Goal: Information Seeking & Learning: Learn about a topic

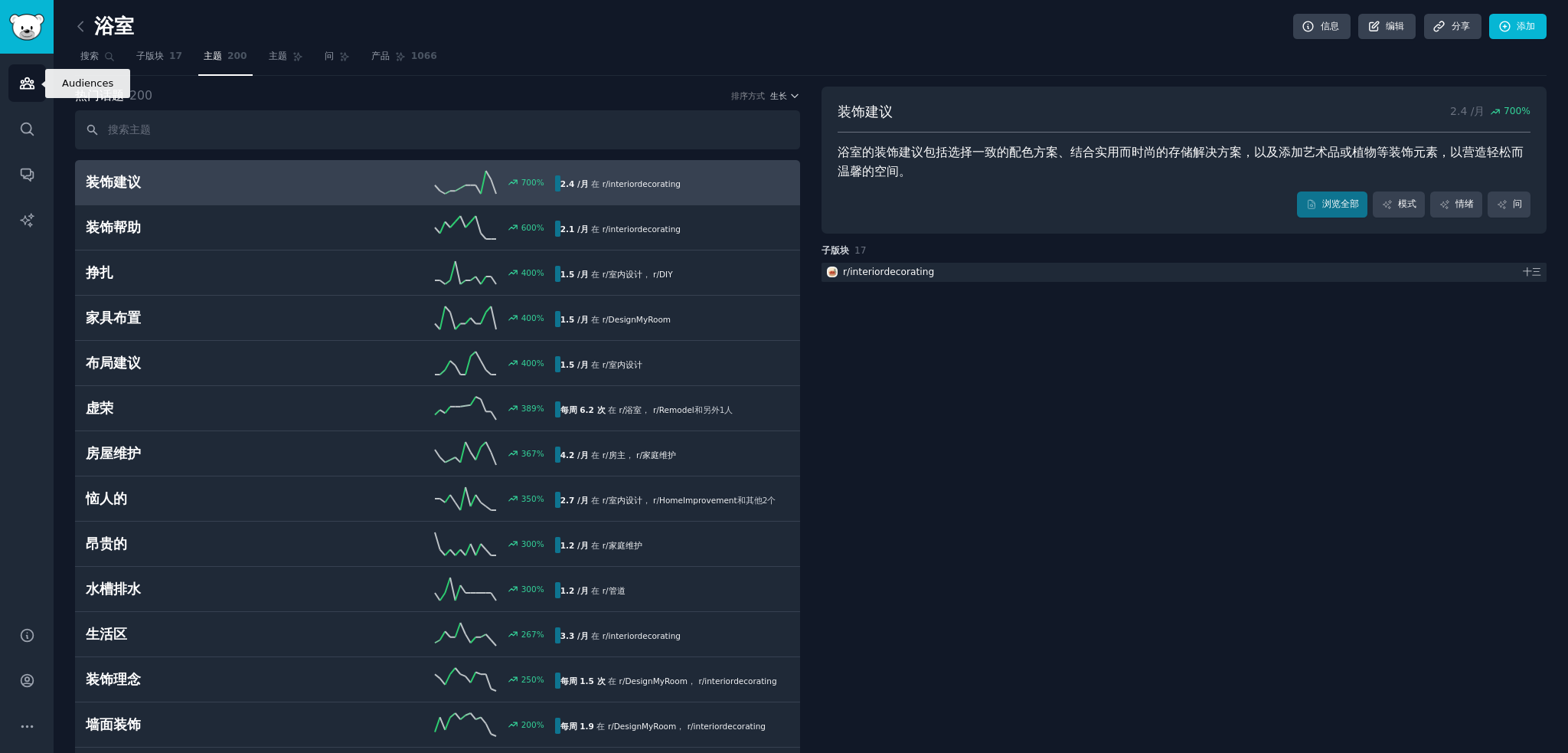
click at [21, 95] on link "受众" at bounding box center [27, 83] width 37 height 37
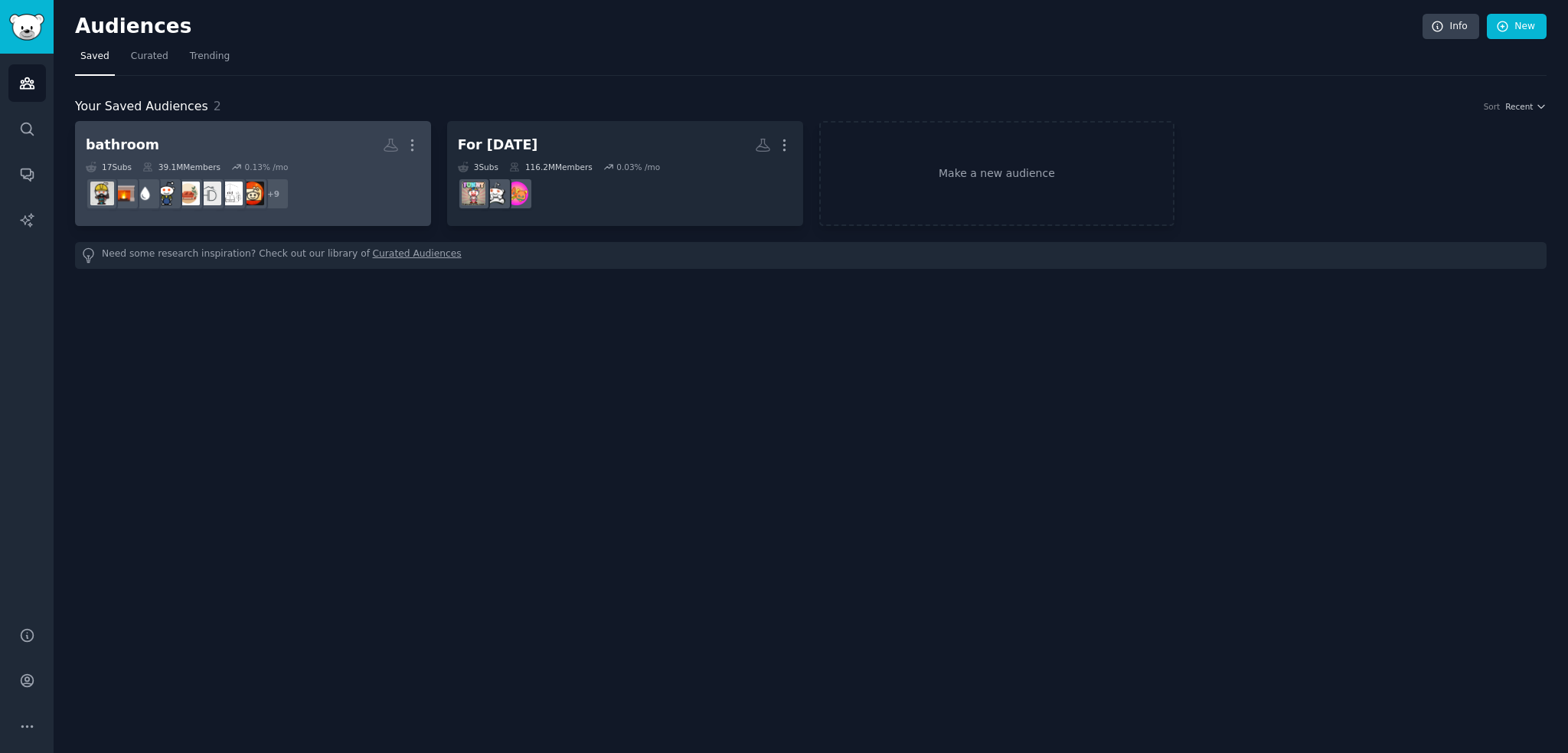
click at [286, 135] on h2 "bathroom More" at bounding box center [253, 145] width 335 height 27
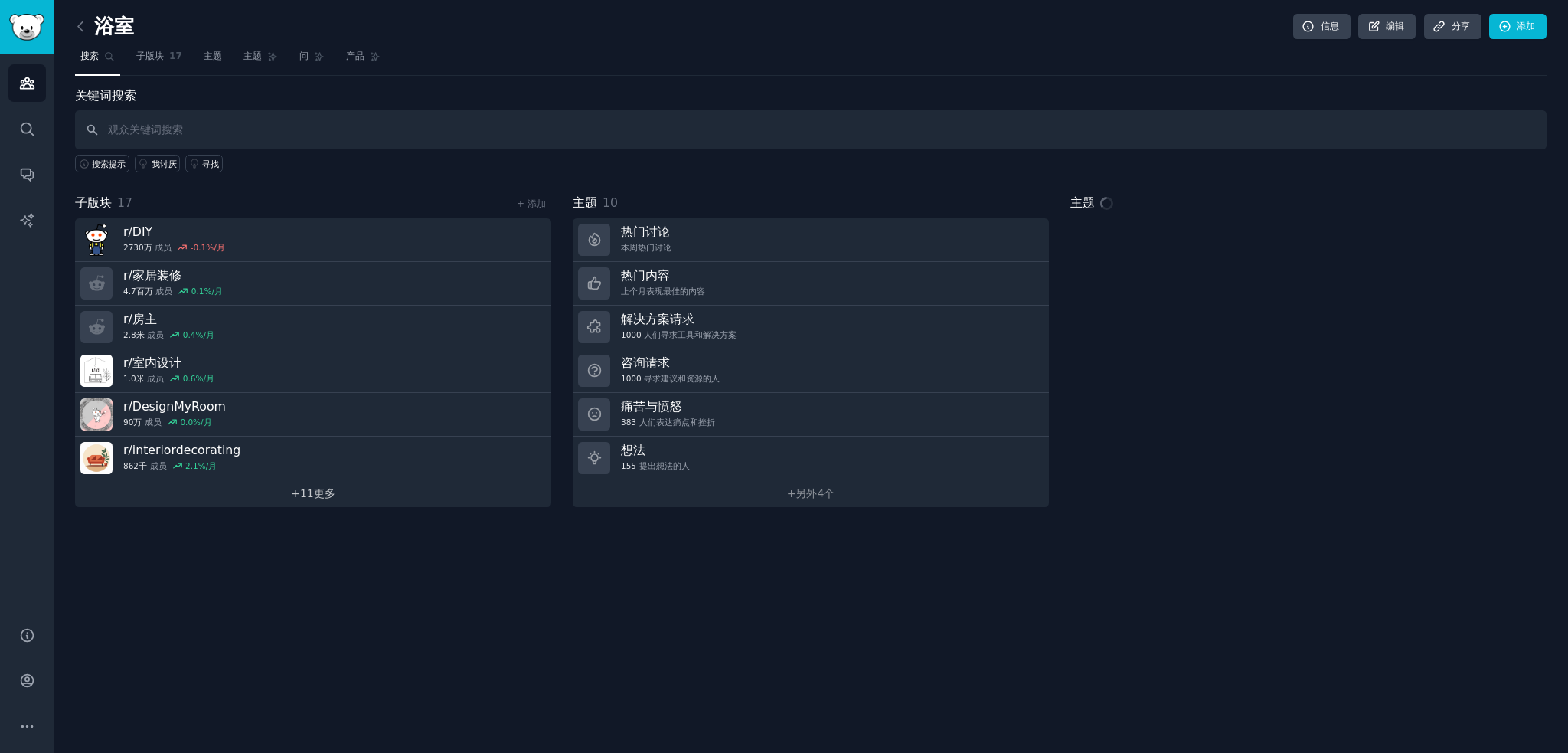
click at [254, 486] on link "+ 11 更多" at bounding box center [313, 493] width 477 height 27
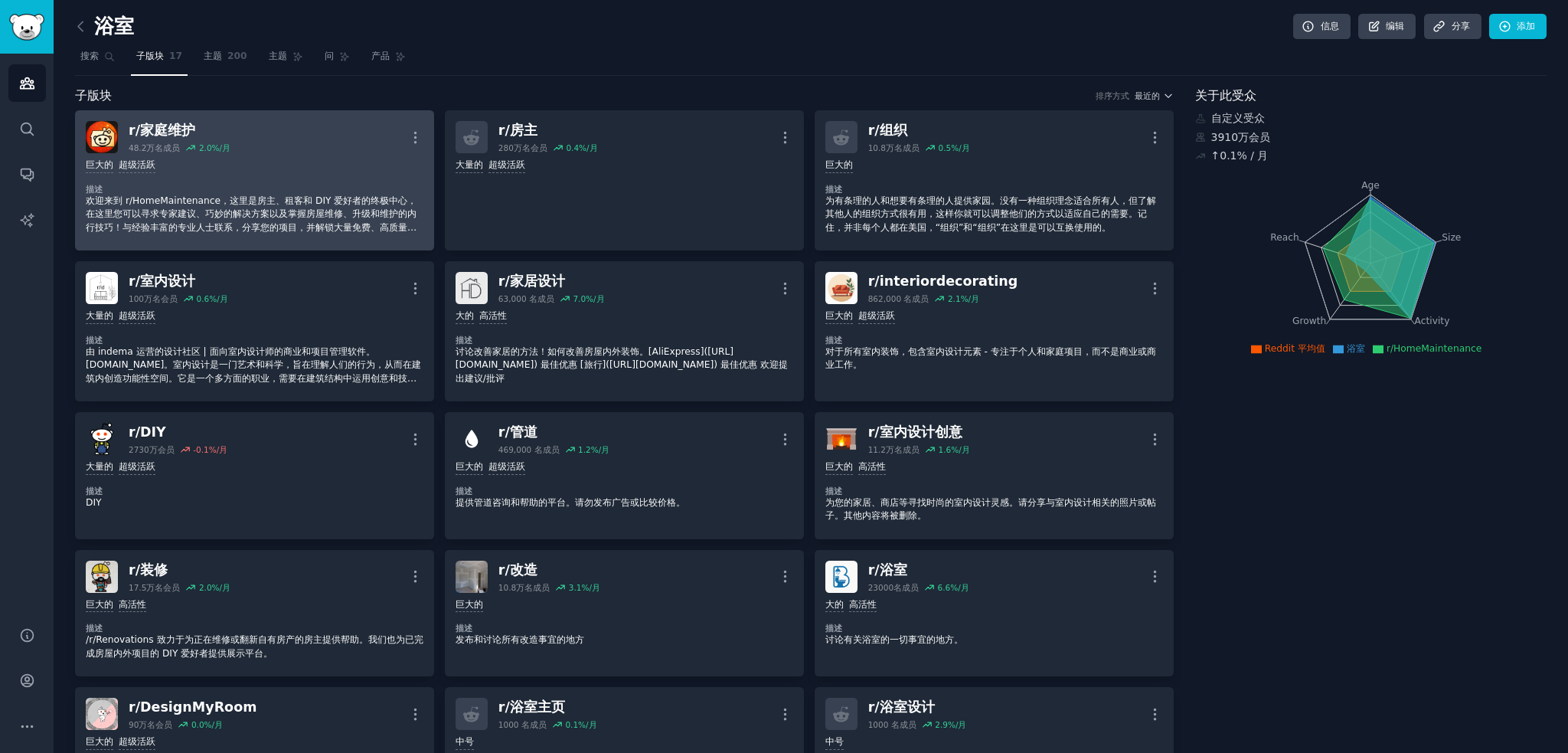
click at [327, 143] on div "r/ 家庭维护 48.2万名 成员 2.0 %/月 更多的" at bounding box center [254, 137] width 337 height 32
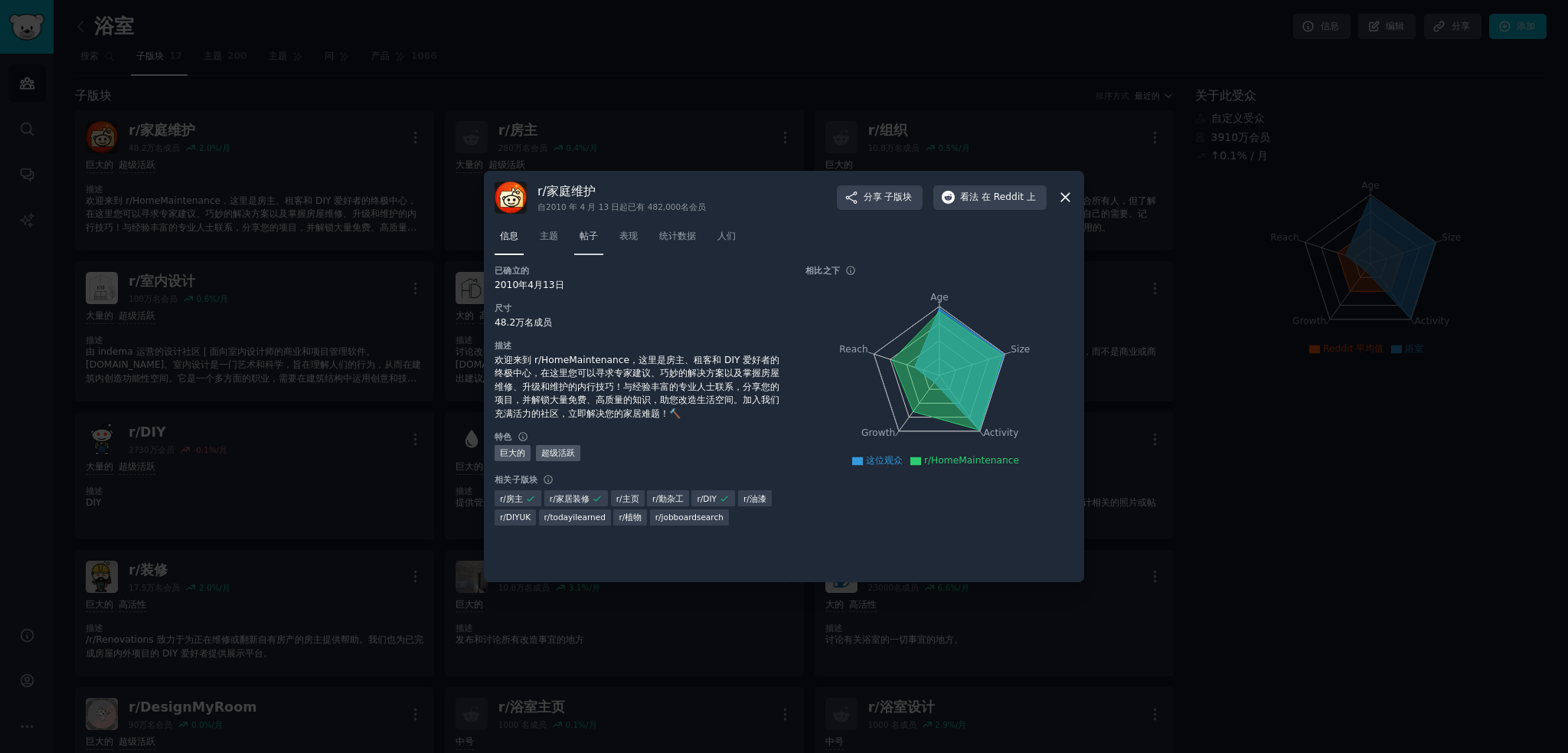
click at [583, 238] on font "帖子" at bounding box center [588, 236] width 18 height 11
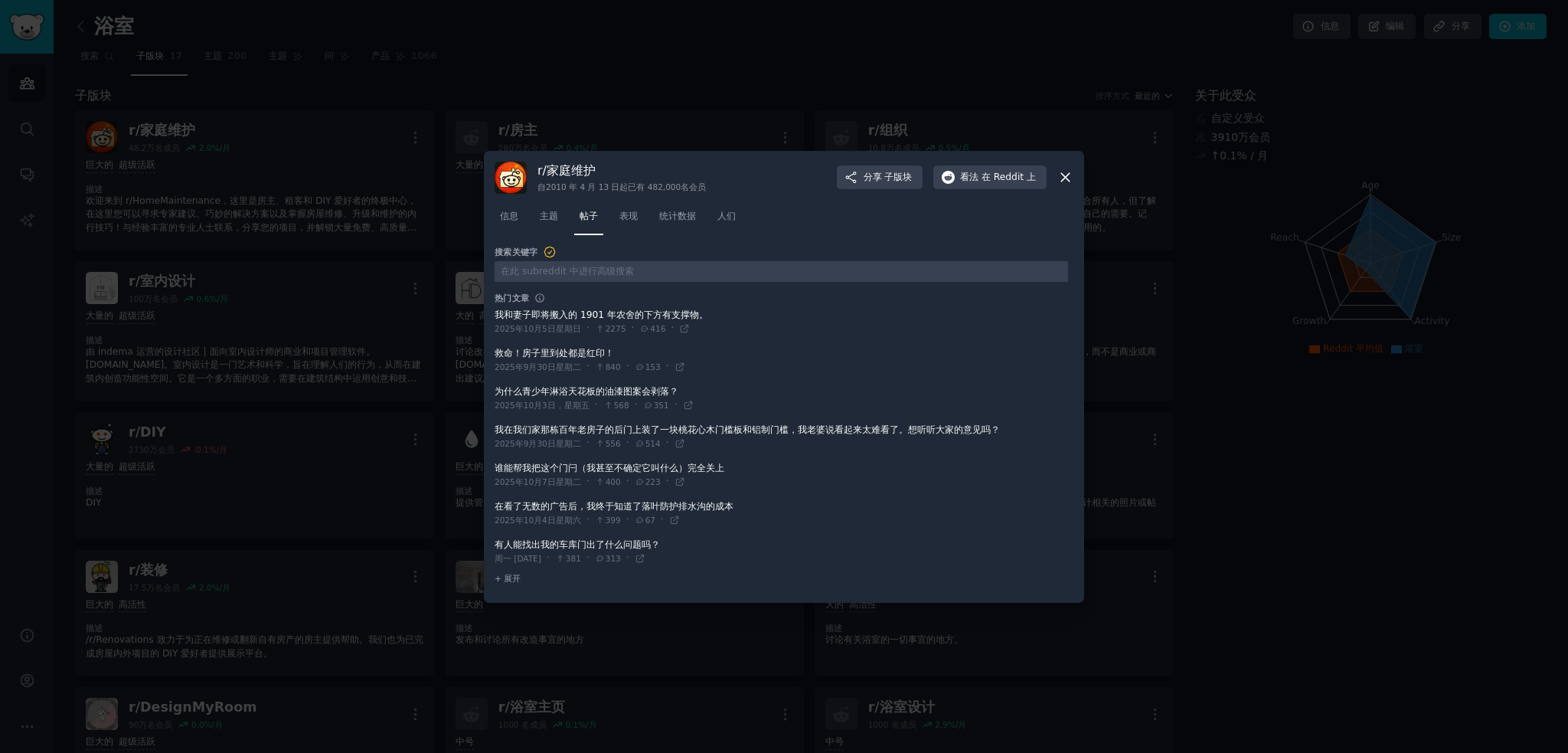
click at [546, 392] on span at bounding box center [782, 398] width 573 height 37
click at [588, 386] on span at bounding box center [782, 398] width 573 height 37
click at [621, 386] on span at bounding box center [782, 398] width 573 height 37
click at [683, 406] on icon at bounding box center [688, 405] width 11 height 11
click at [1063, 171] on icon at bounding box center [1065, 177] width 16 height 16
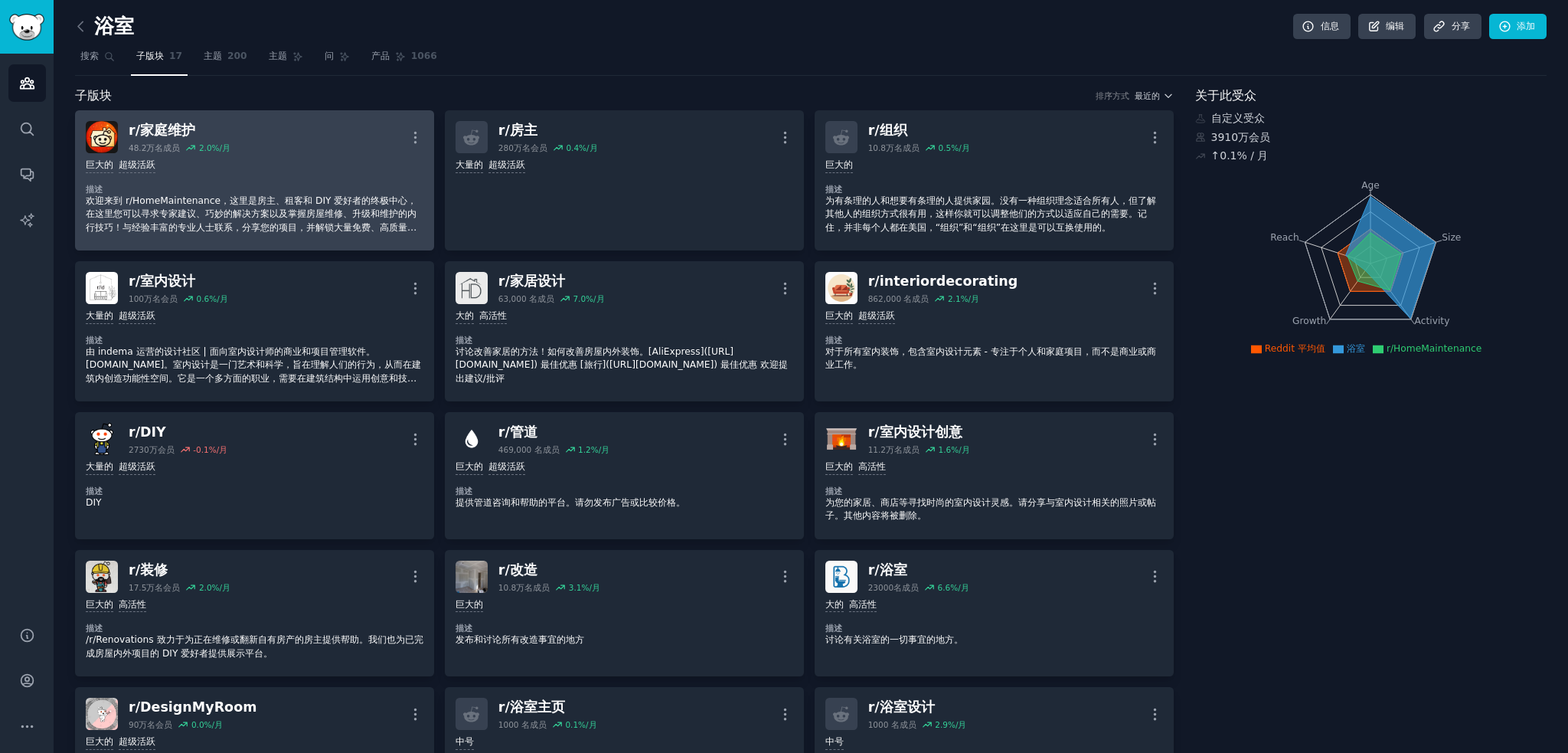
click at [263, 152] on div "r/ 家庭维护 48.2万名 成员 2.0 %/月 更多的" at bounding box center [254, 137] width 337 height 32
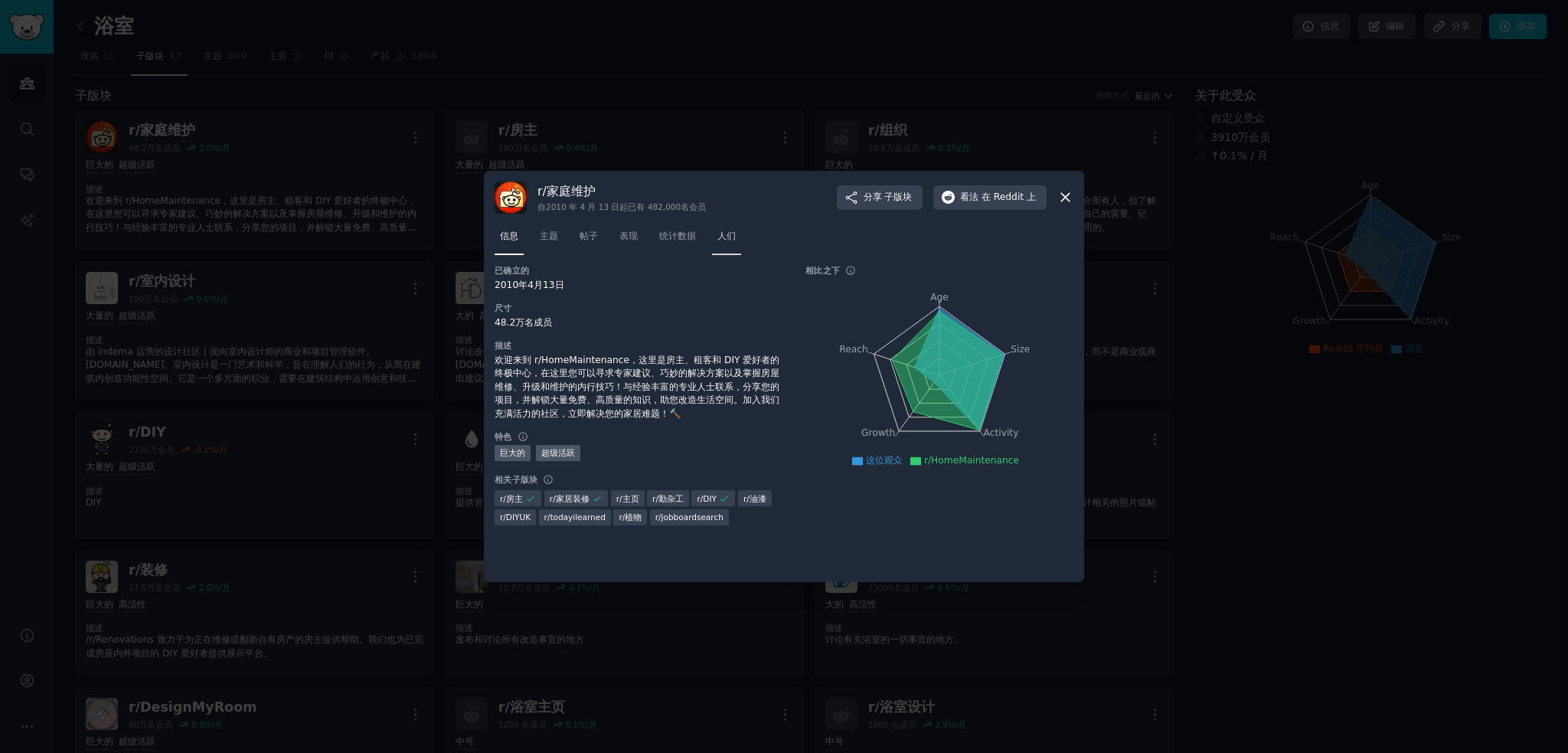
click at [726, 238] on font "人们" at bounding box center [727, 236] width 18 height 11
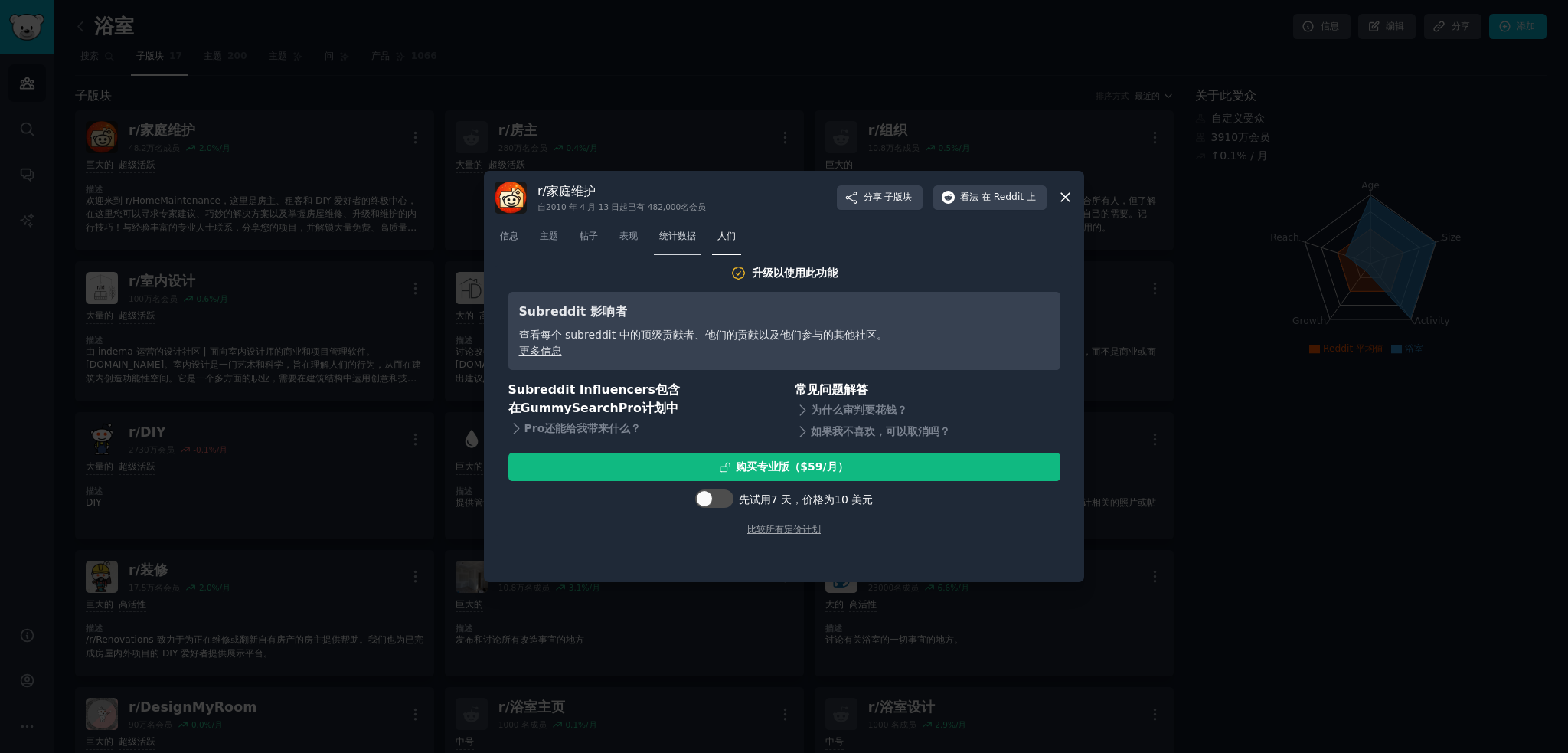
click at [685, 236] on font "统计数据" at bounding box center [678, 236] width 36 height 11
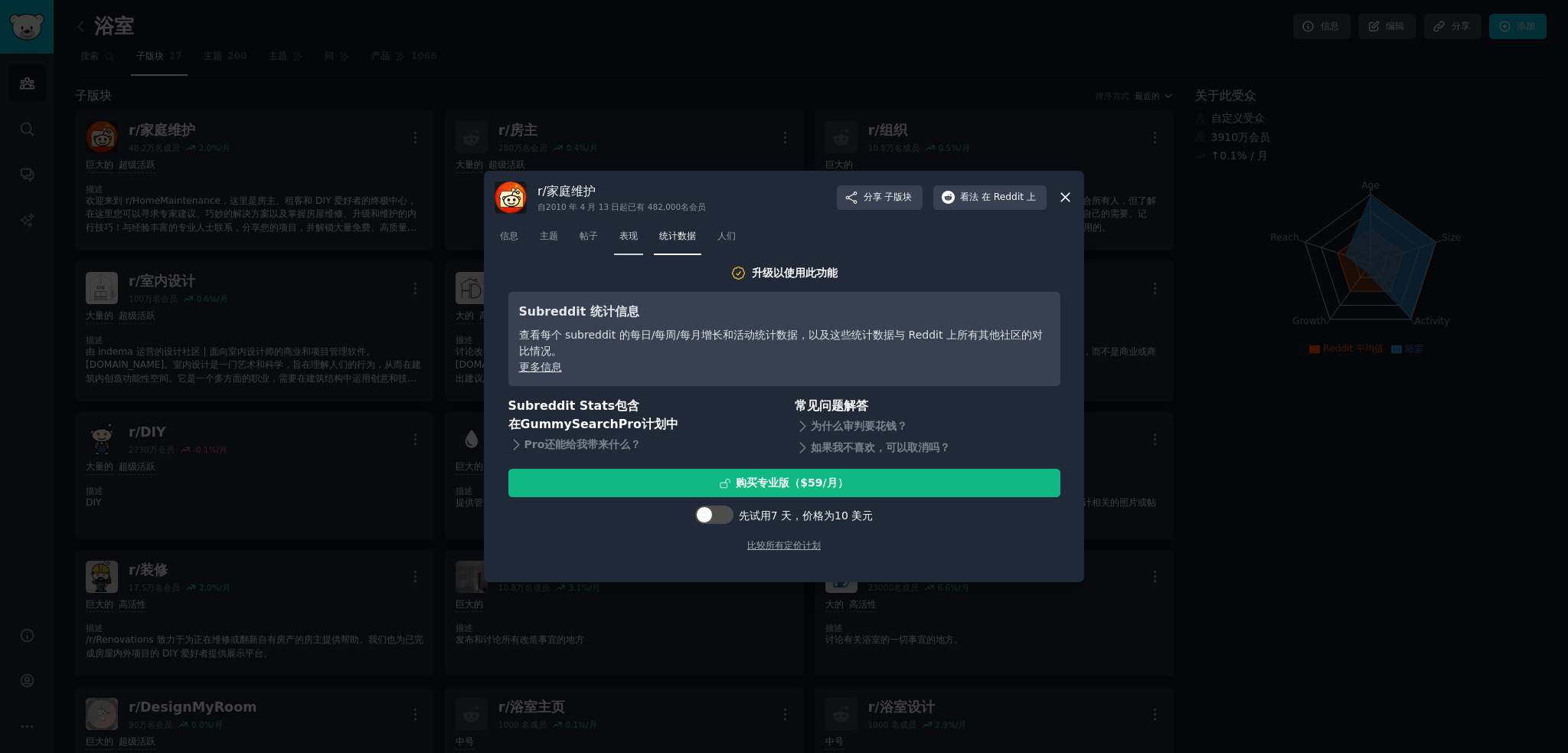
click at [632, 234] on font "表现" at bounding box center [628, 236] width 18 height 11
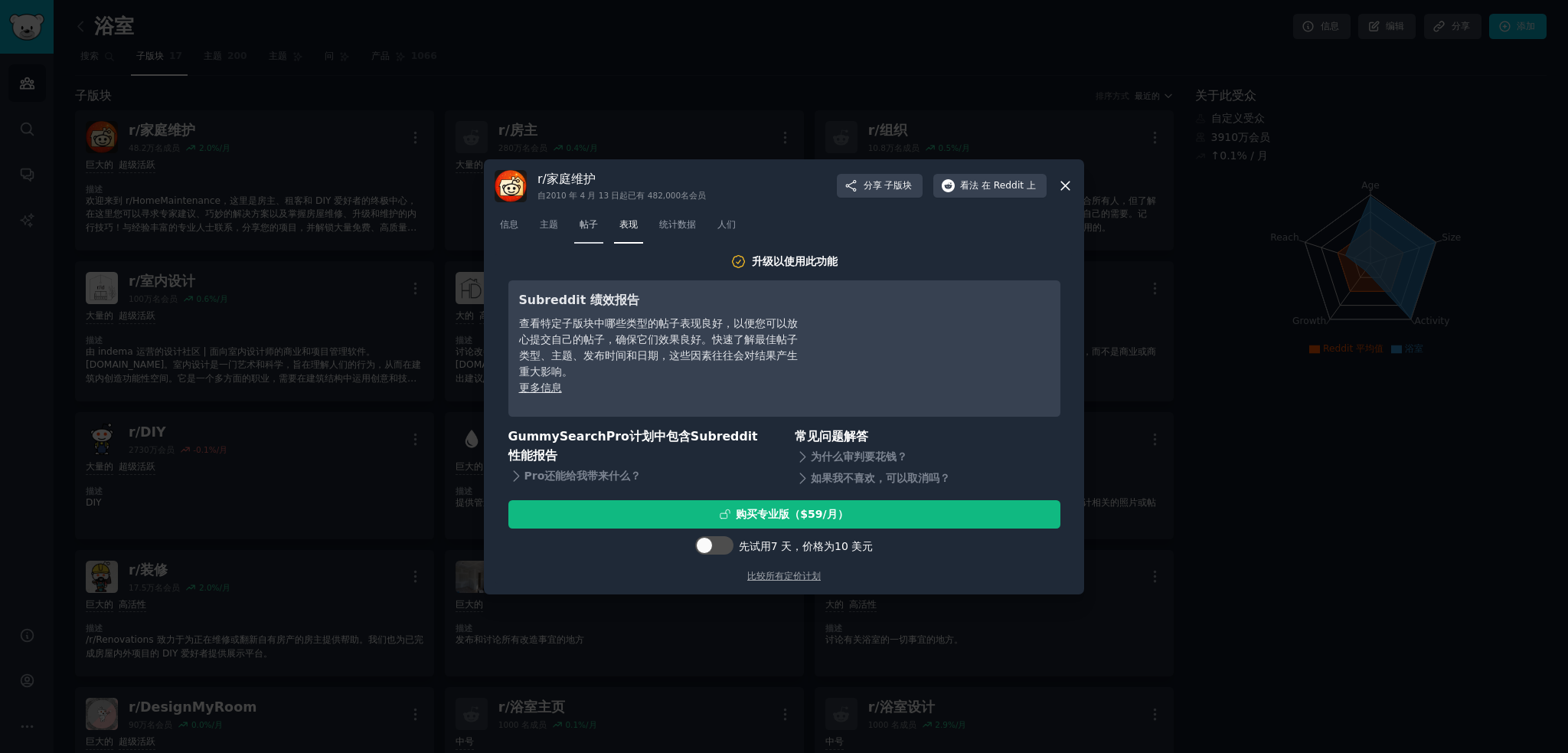
click at [581, 225] on font "帖子" at bounding box center [588, 224] width 18 height 11
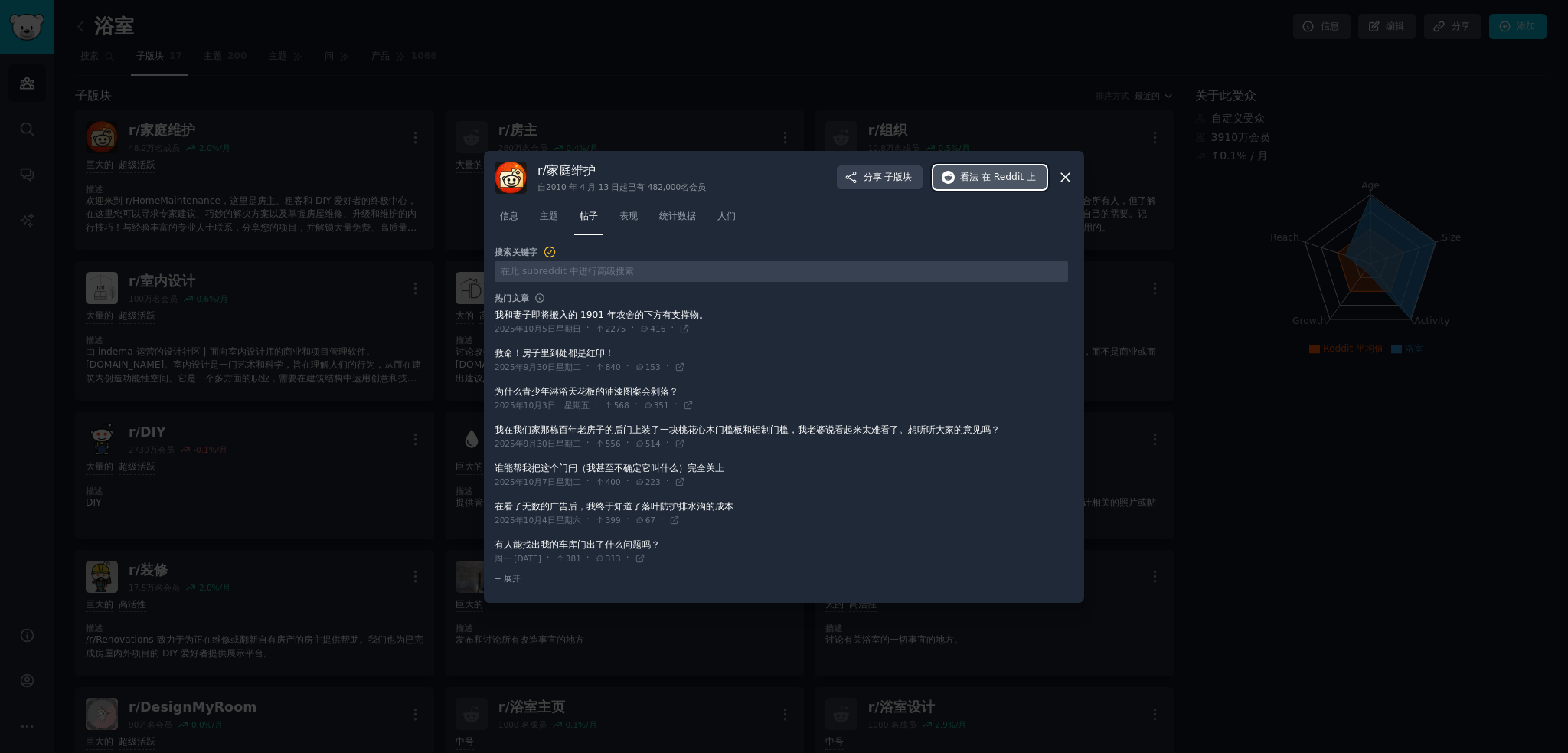
click at [1020, 176] on font "在 Reddit 上" at bounding box center [1009, 177] width 55 height 11
click at [564, 265] on input "text" at bounding box center [782, 271] width 573 height 21
type input "bathroom"
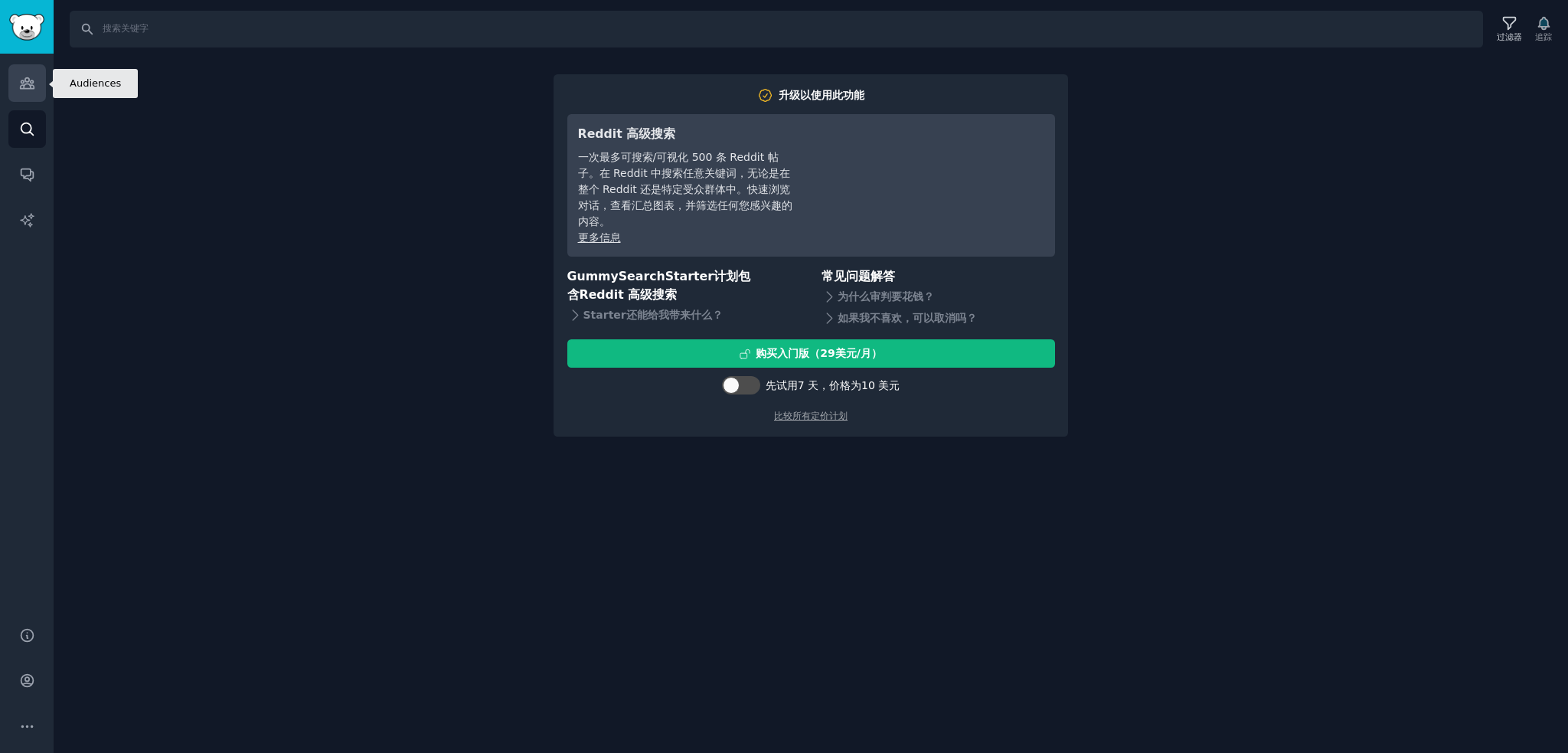
click at [31, 86] on icon "侧边栏" at bounding box center [27, 83] width 14 height 11
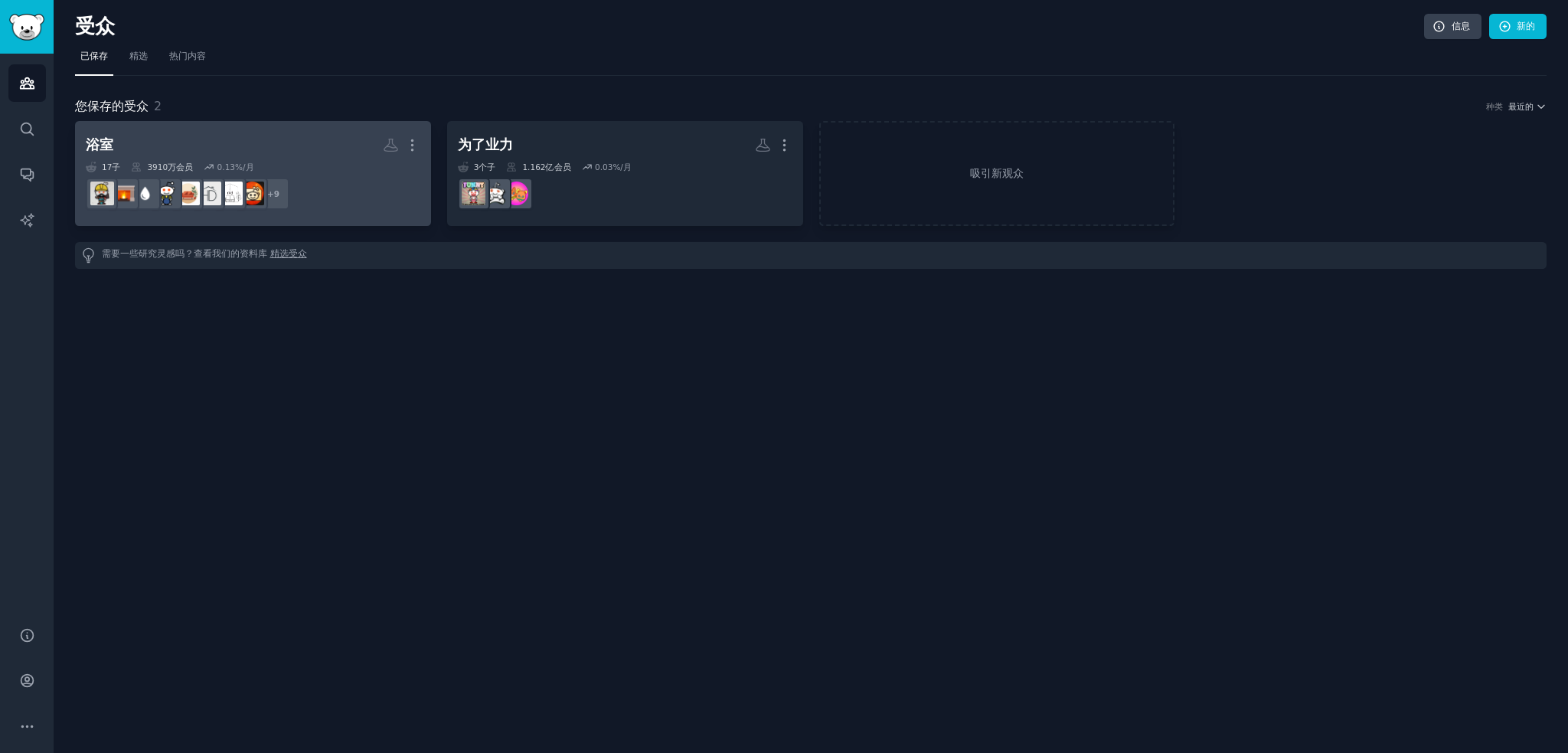
click at [264, 140] on h2 "浴室 更多的" at bounding box center [253, 145] width 335 height 27
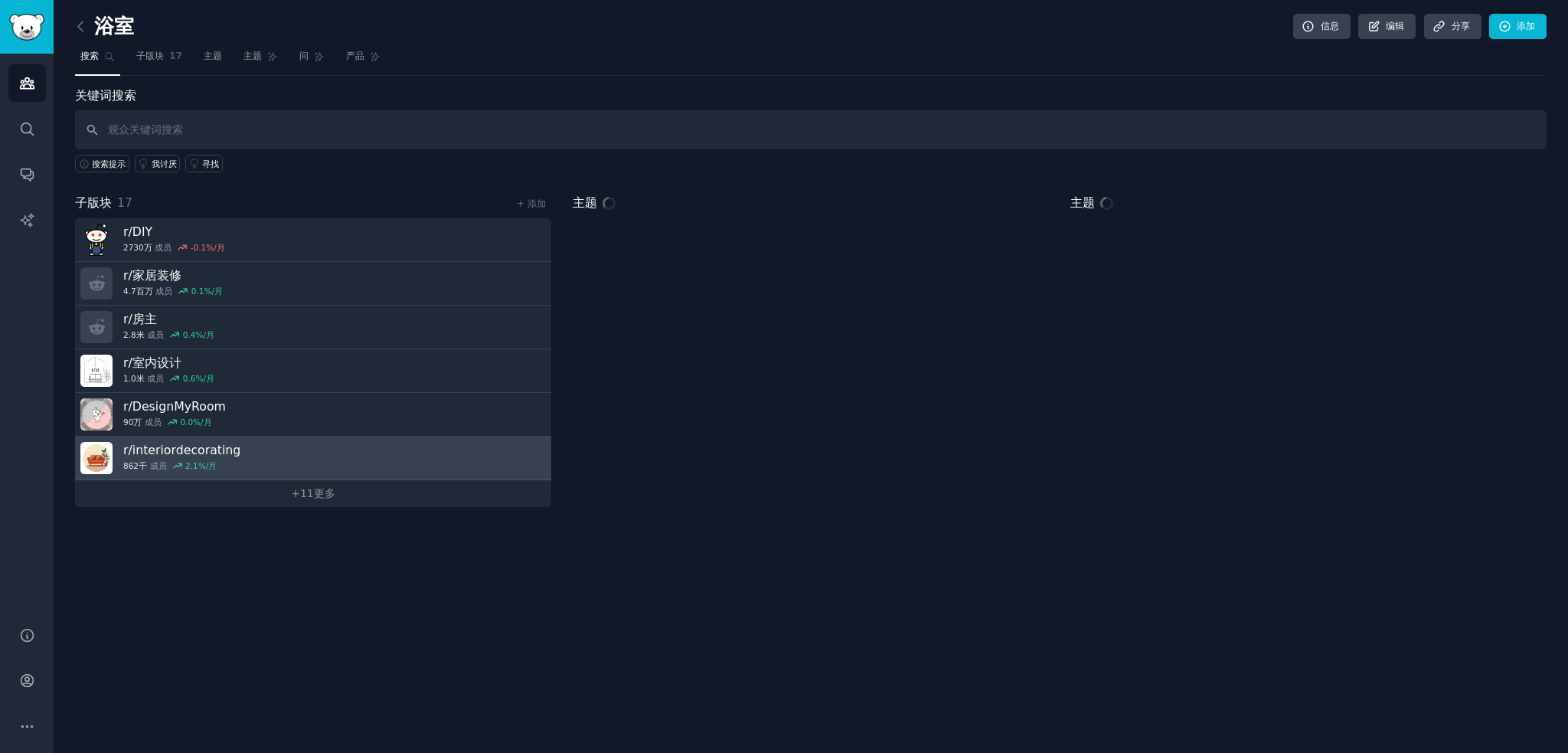
click at [332, 476] on link "r/ interiordecorating 862千 成员 2.1 %/月" at bounding box center [313, 459] width 477 height 44
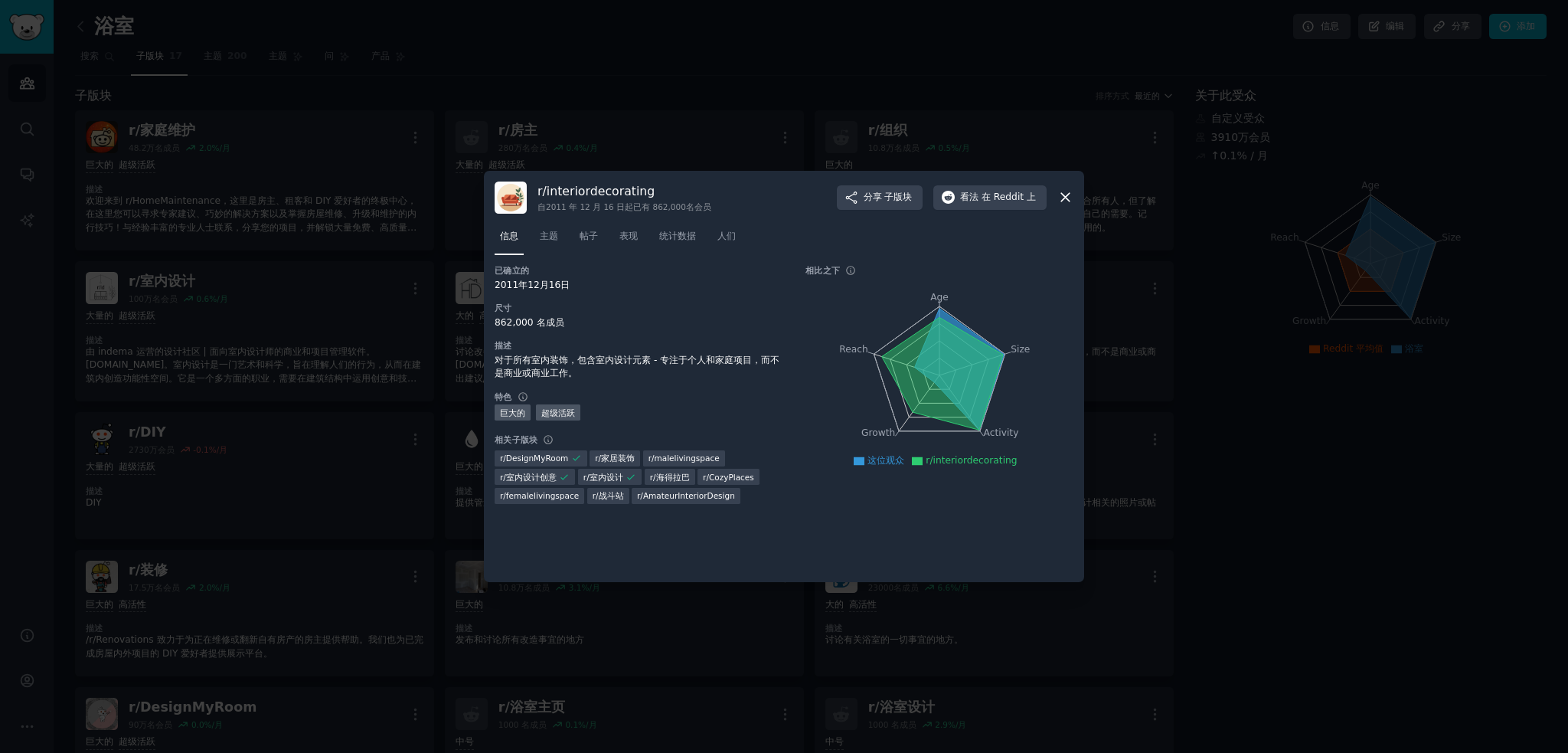
click at [1067, 192] on icon at bounding box center [1065, 197] width 16 height 16
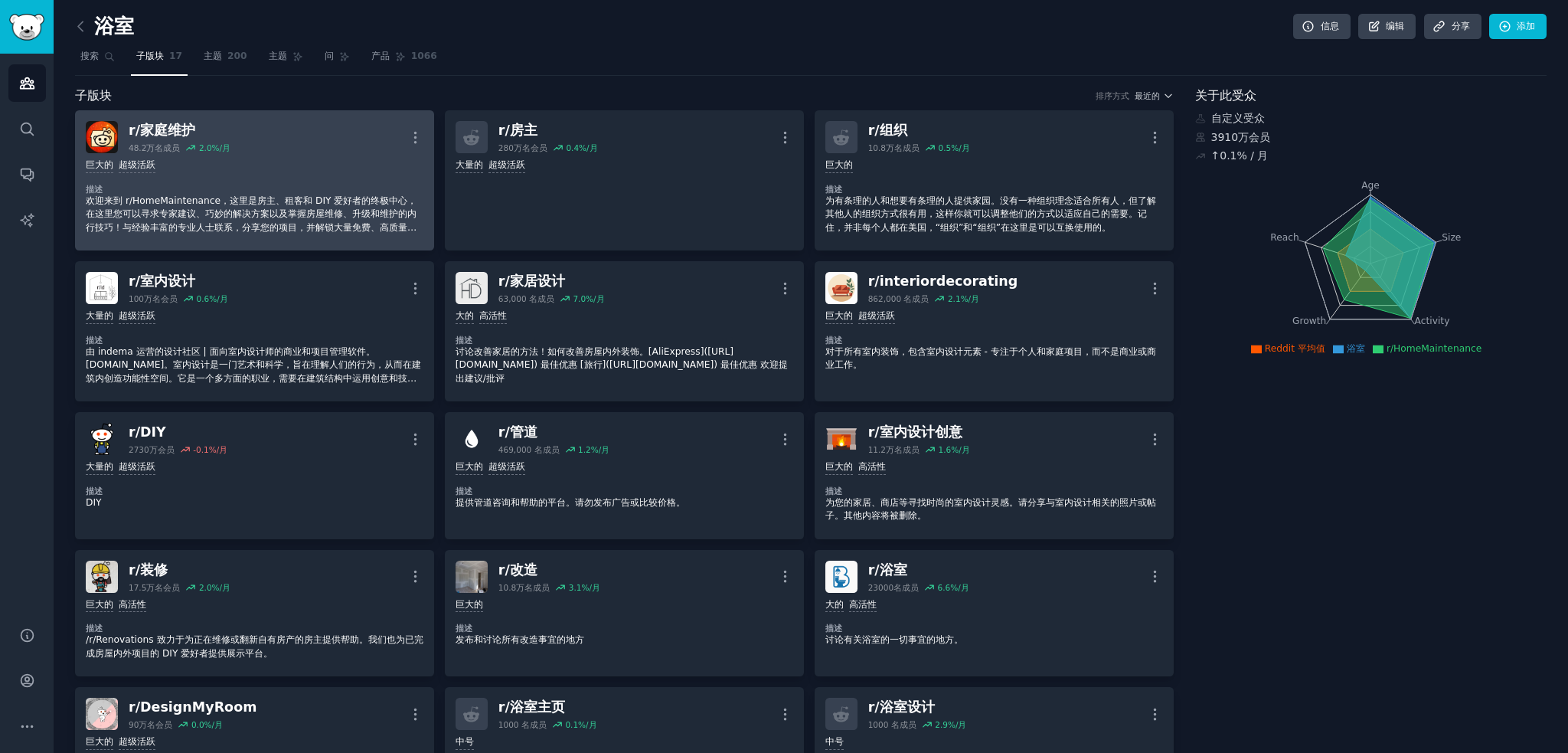
click at [325, 158] on div "巨大的 超级活跃" at bounding box center [254, 166] width 337 height 15
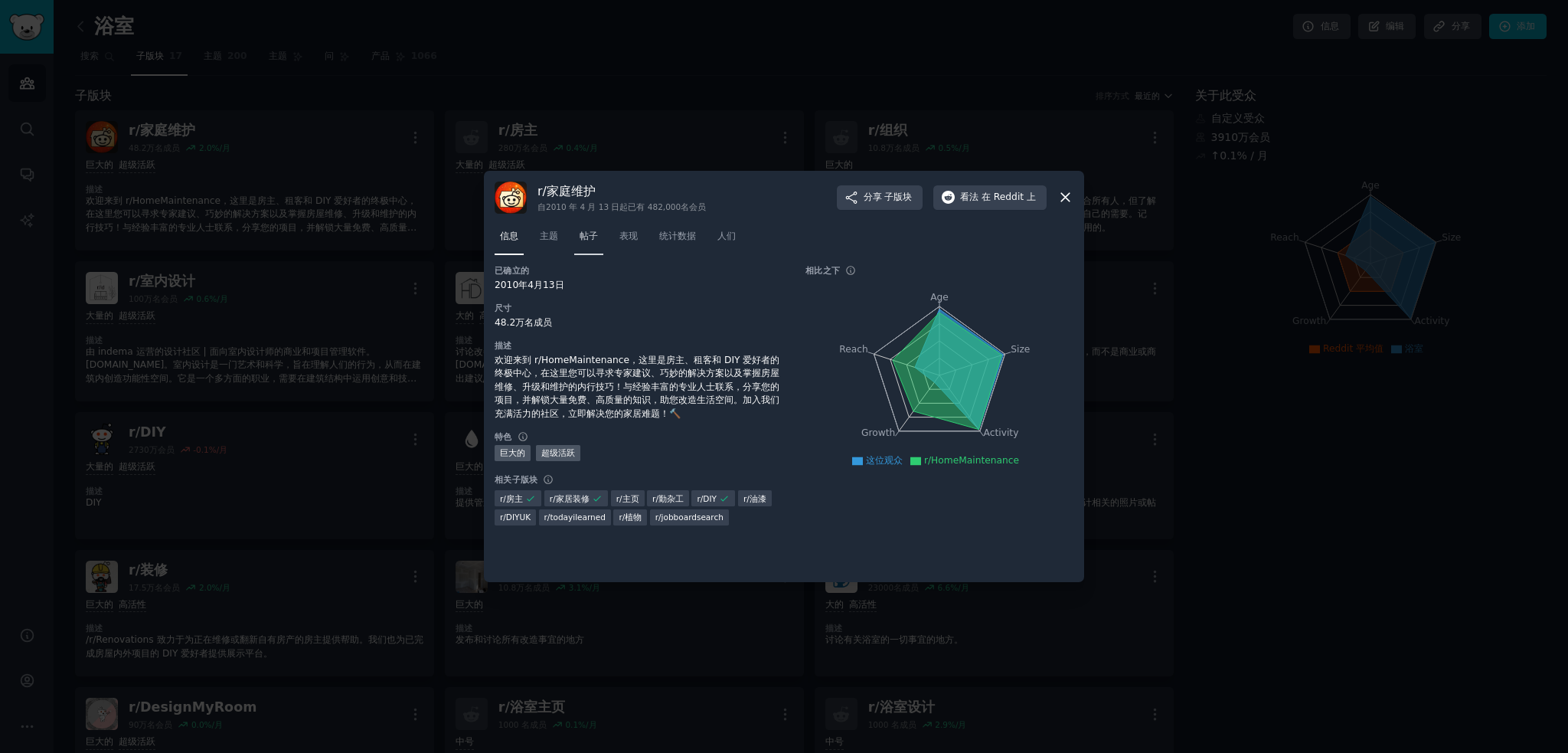
click at [582, 239] on font "帖子" at bounding box center [588, 236] width 18 height 11
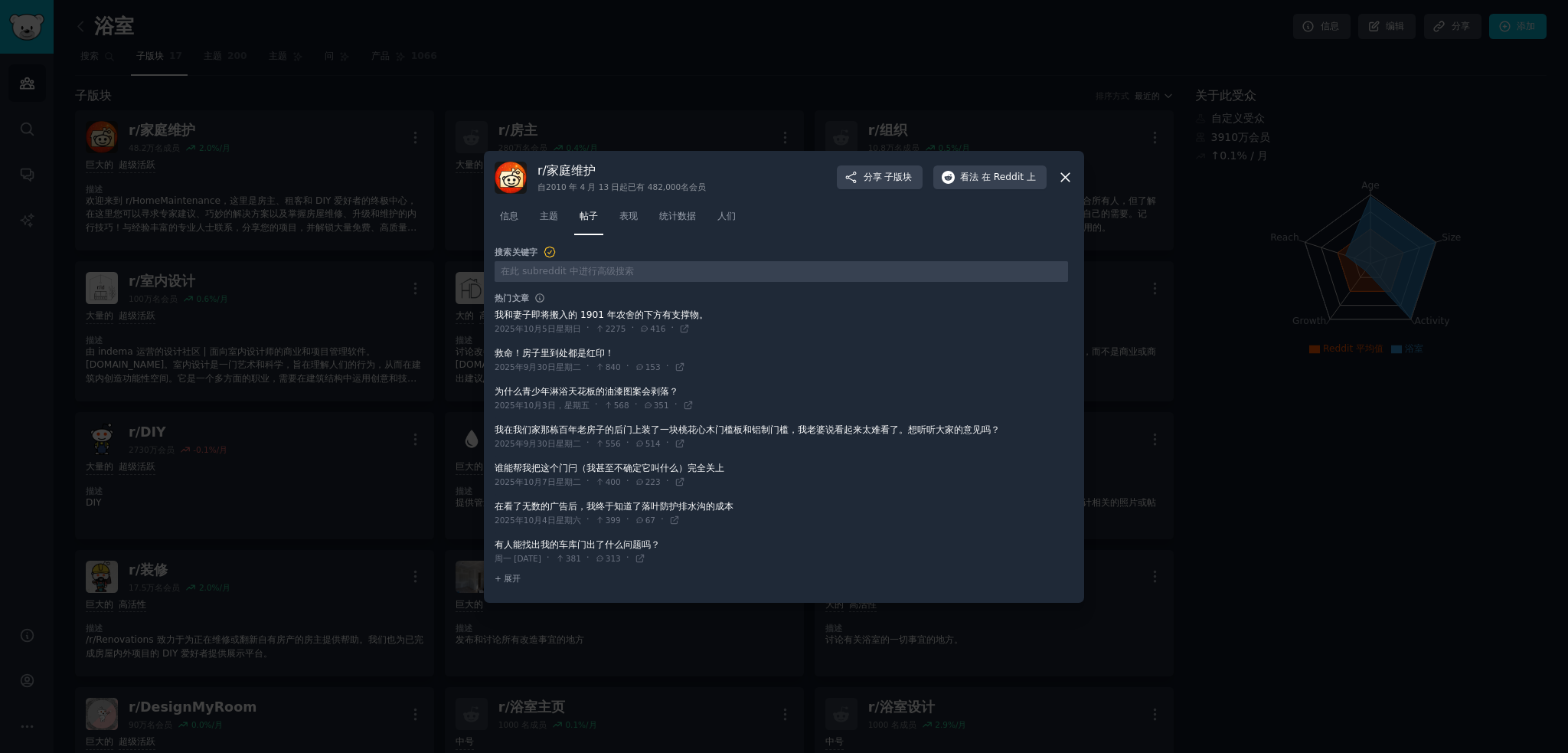
click at [185, 182] on div at bounding box center [784, 376] width 1568 height 753
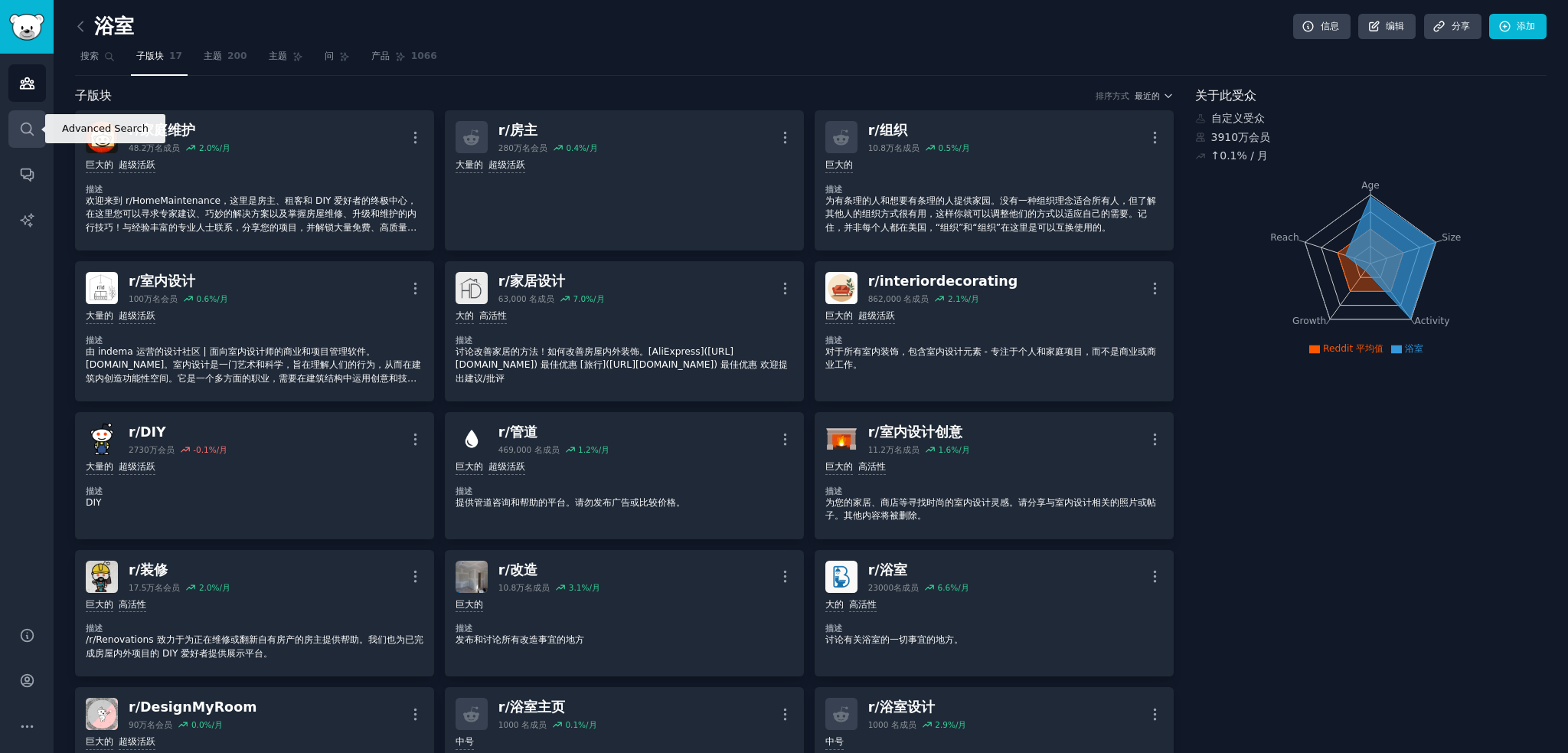
click at [19, 132] on icon "侧边栏" at bounding box center [27, 129] width 16 height 16
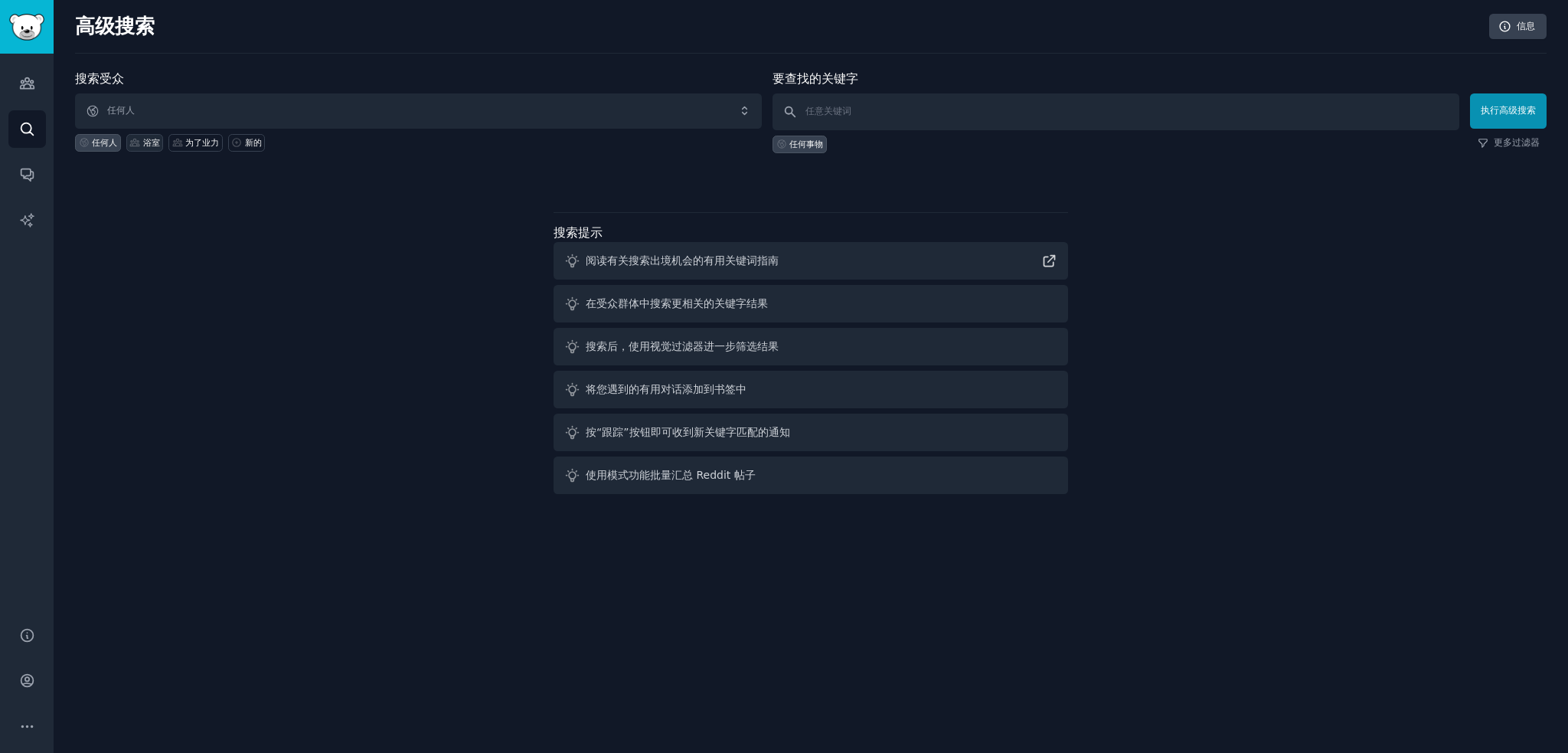
click at [139, 142] on div "浴室" at bounding box center [144, 143] width 37 height 17
click at [1504, 146] on font "更多过滤器" at bounding box center [1517, 142] width 46 height 11
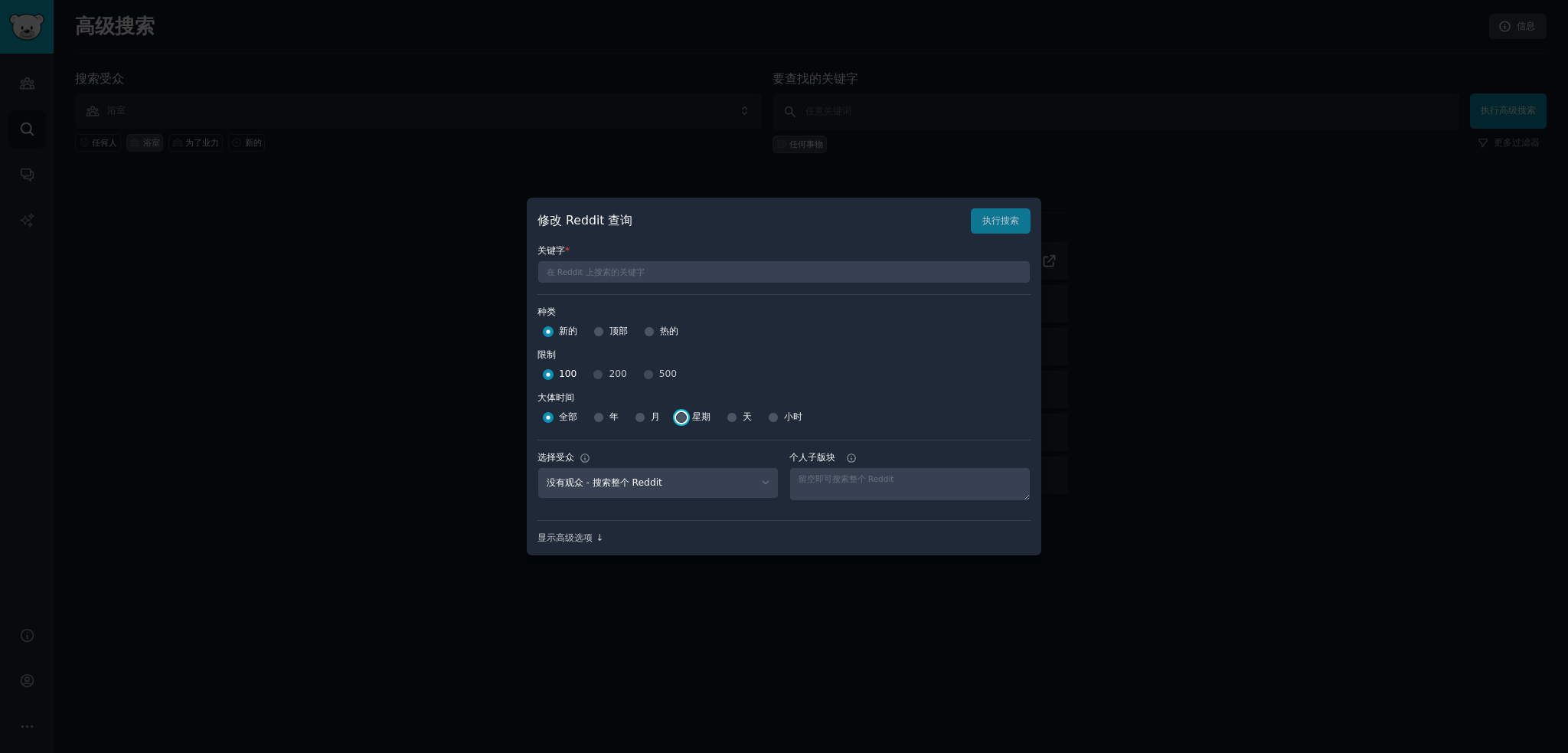
click at [679, 414] on input "星期" at bounding box center [681, 417] width 11 height 11
radio input "true"
click at [734, 481] on select "没有观众 - 搜索整个 Reddit For [DATE] - 3 Subreddits bathroom - 17 Subreddits" at bounding box center [658, 483] width 241 height 32
click at [734, 480] on select "没有观众 - 搜索整个 Reddit For [DATE] - 3 Subreddits bathroom - 17 Subreddits" at bounding box center [658, 483] width 241 height 32
click at [735, 480] on select "没有观众 - 搜索整个 Reddit For [DATE] - 3 Subreddits bathroom - 17 Subreddits" at bounding box center [658, 483] width 241 height 32
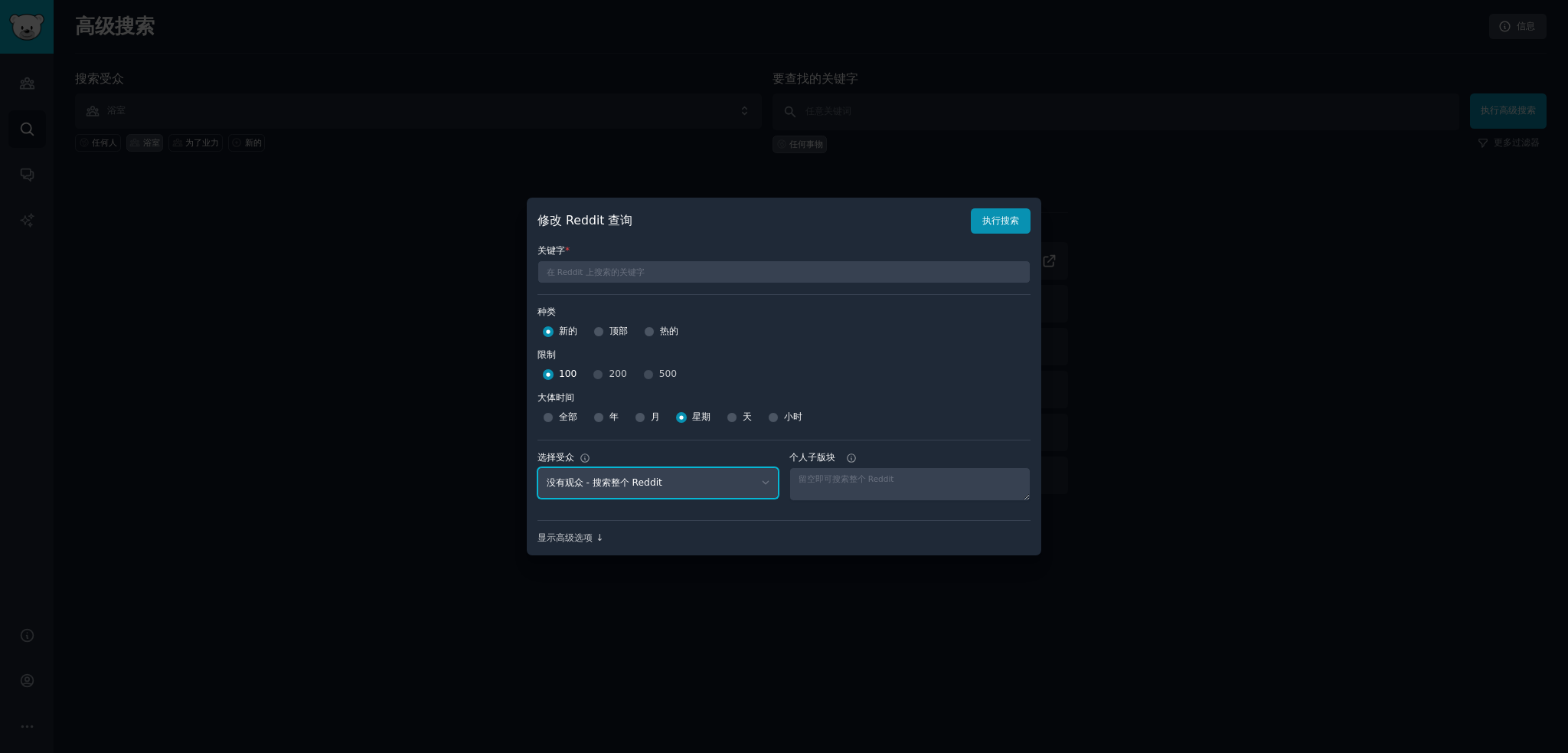
select select "d0b55198b4"
click at [538, 468] on select "没有观众 - 搜索整个 Reddit For [DATE] - 3 Subreddits bathroom - 17 Subreddits" at bounding box center [658, 483] width 241 height 32
click at [962, 486] on div at bounding box center [910, 484] width 241 height 34
click at [664, 333] on font "热的" at bounding box center [669, 331] width 18 height 11
click at [655, 333] on input "热的" at bounding box center [649, 332] width 11 height 11
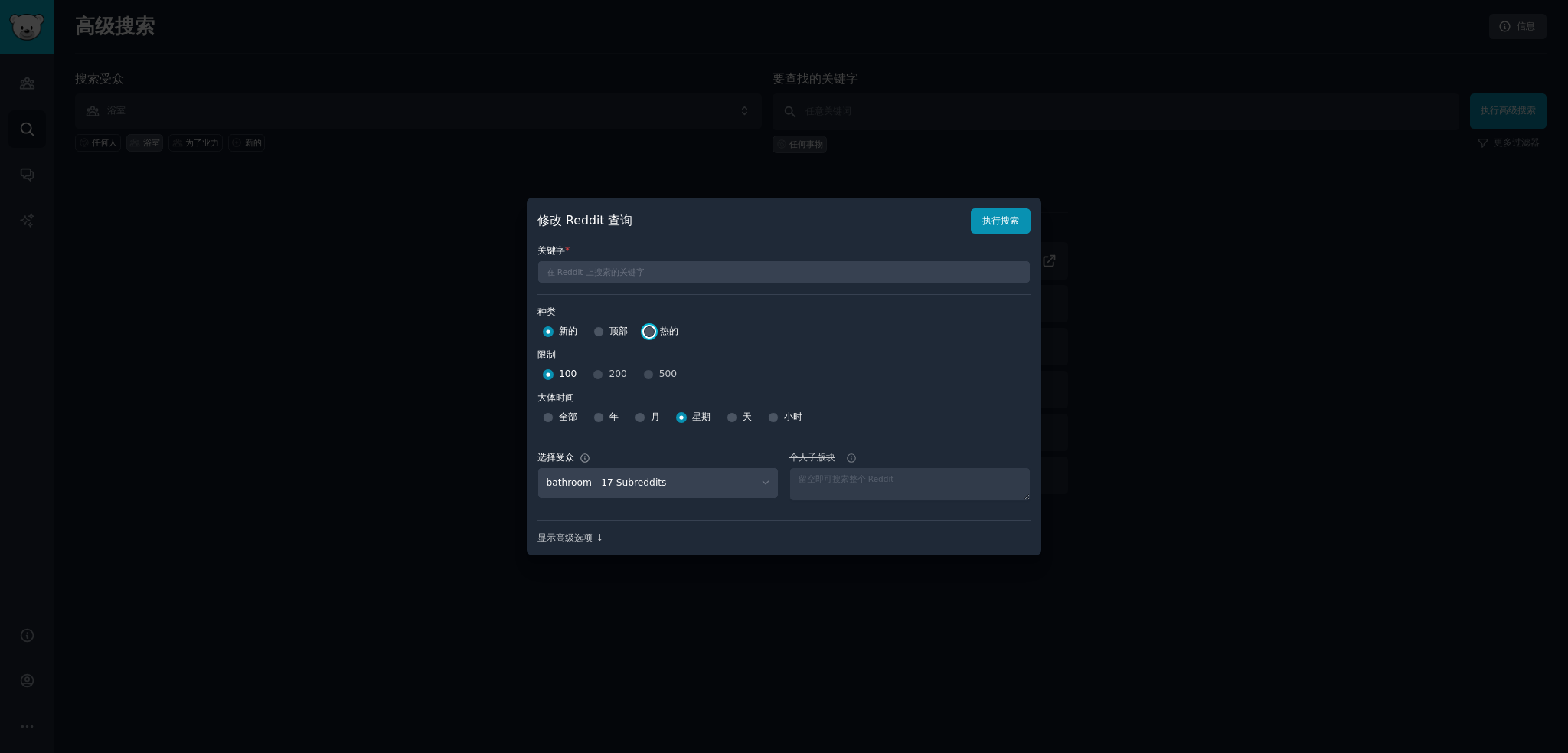
radio input "true"
click at [637, 374] on div "100 200 500" at bounding box center [784, 375] width 493 height 25
click at [654, 373] on div "100 200 500" at bounding box center [784, 375] width 493 height 25
click at [650, 372] on div "100 200 500" at bounding box center [784, 375] width 493 height 25
click at [1064, 186] on div at bounding box center [784, 376] width 1568 height 753
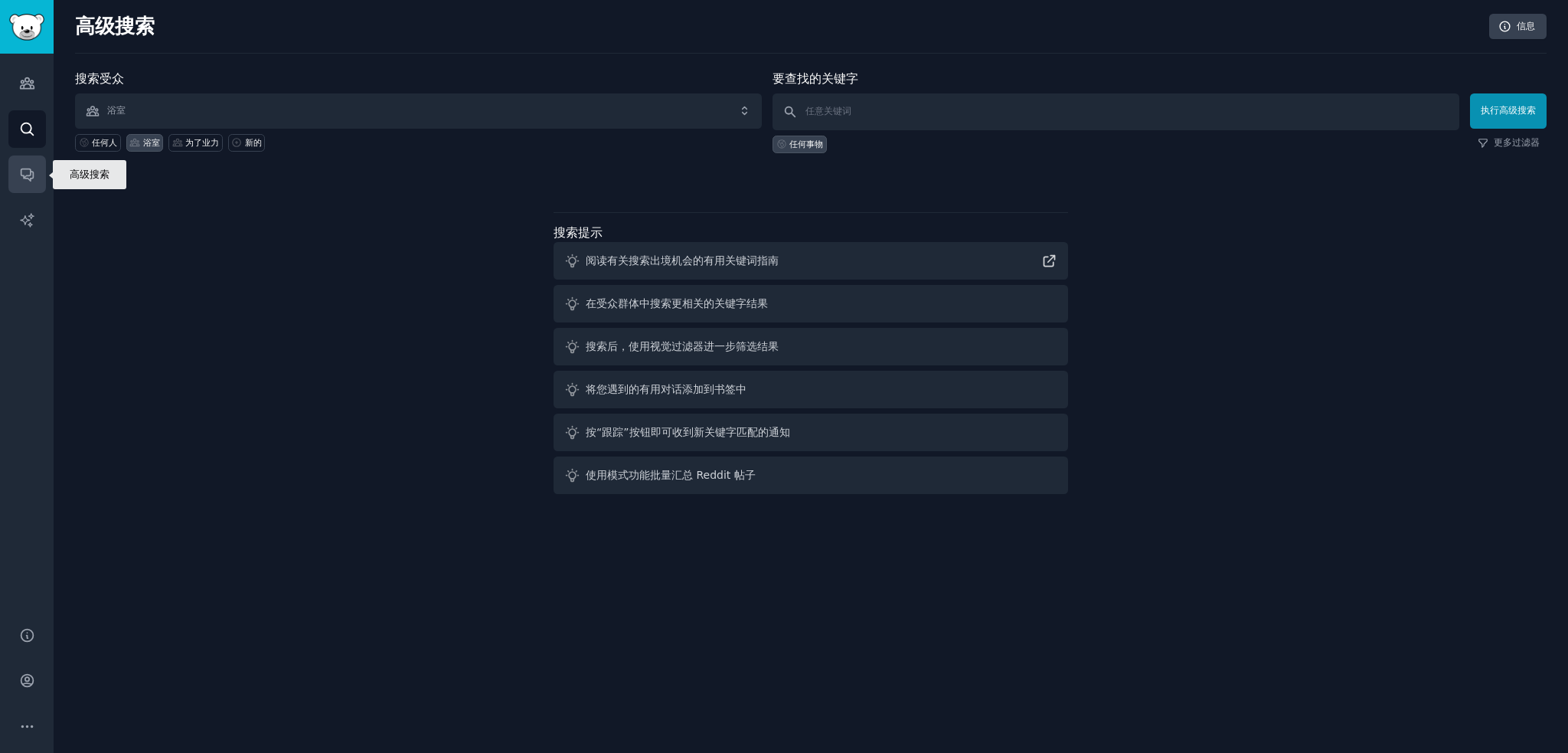
click at [22, 171] on icon "侧边栏" at bounding box center [27, 174] width 16 height 16
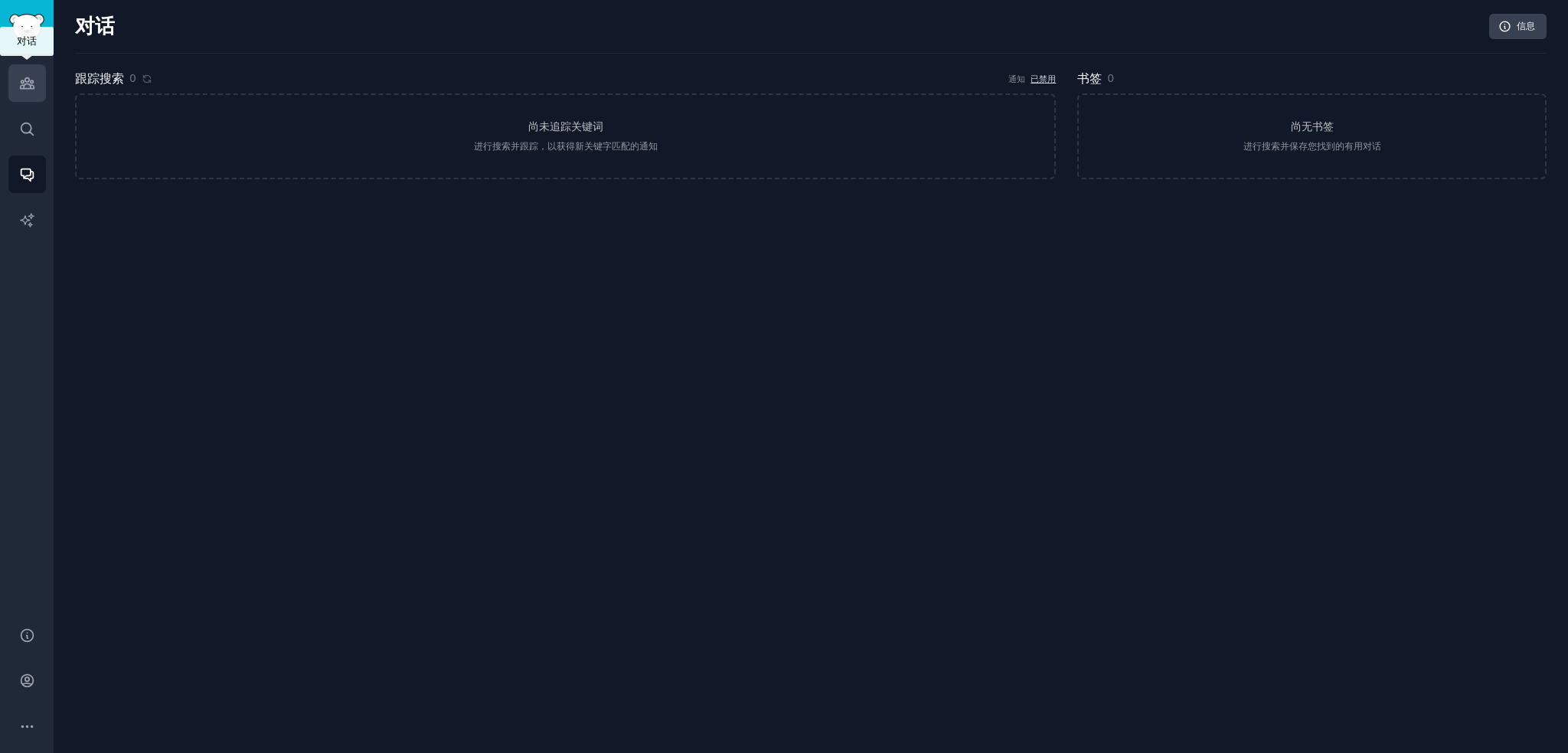
click at [12, 87] on link "受众" at bounding box center [27, 83] width 37 height 37
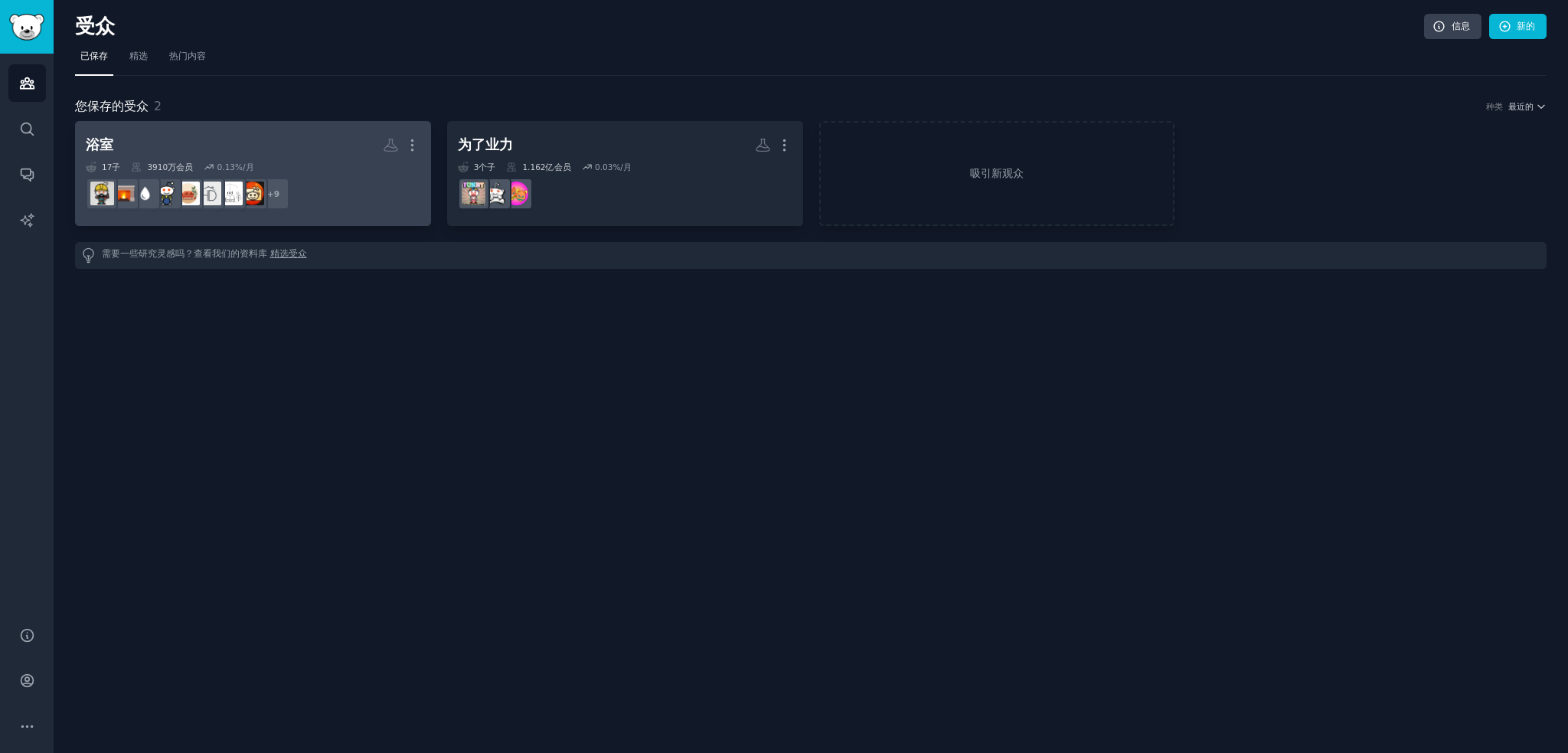
click at [292, 158] on div "浴室 更多的 17 子 ​ 3910万 会员 0.13 %/月 + 9" at bounding box center [253, 173] width 335 height 84
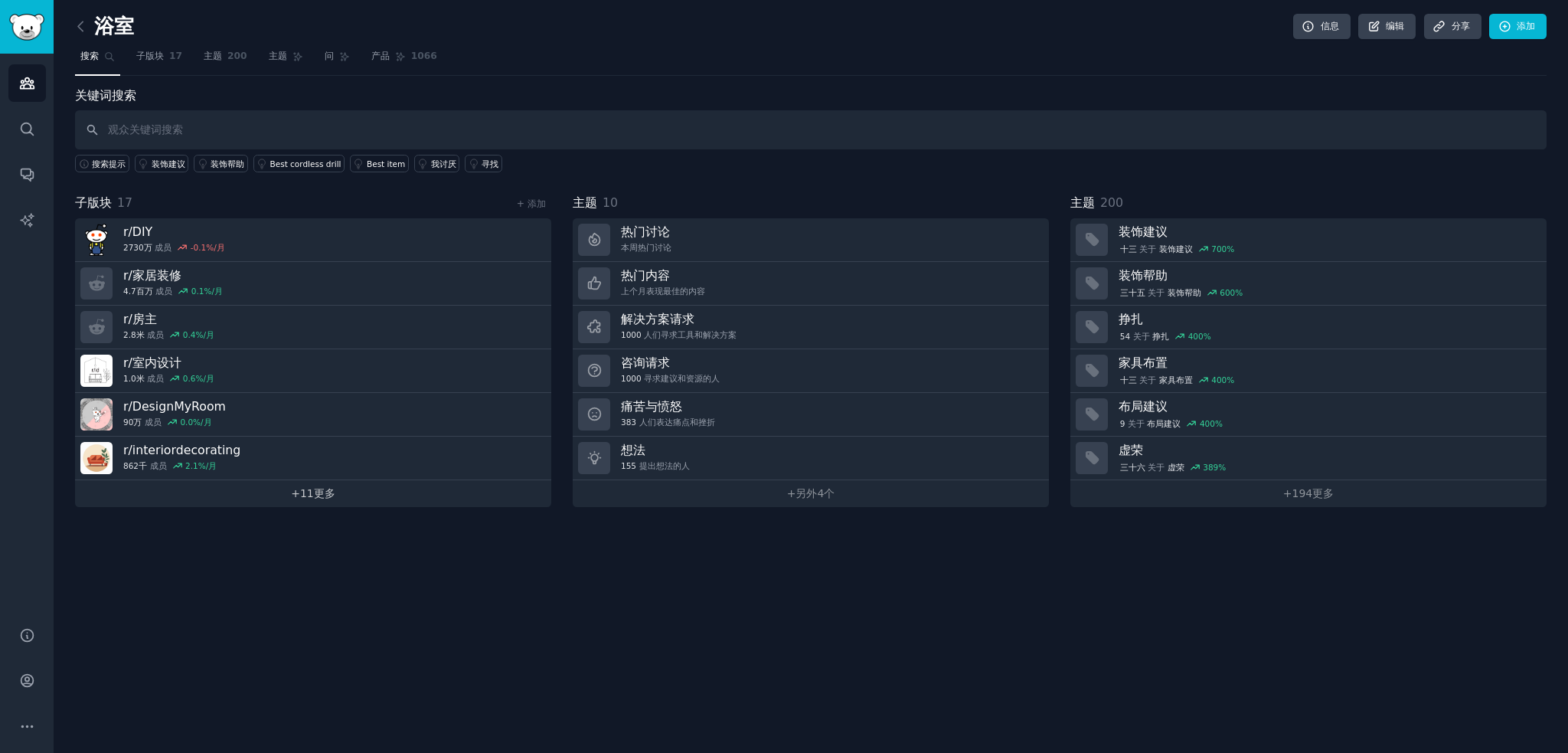
click at [291, 488] on font "+" at bounding box center [295, 493] width 9 height 12
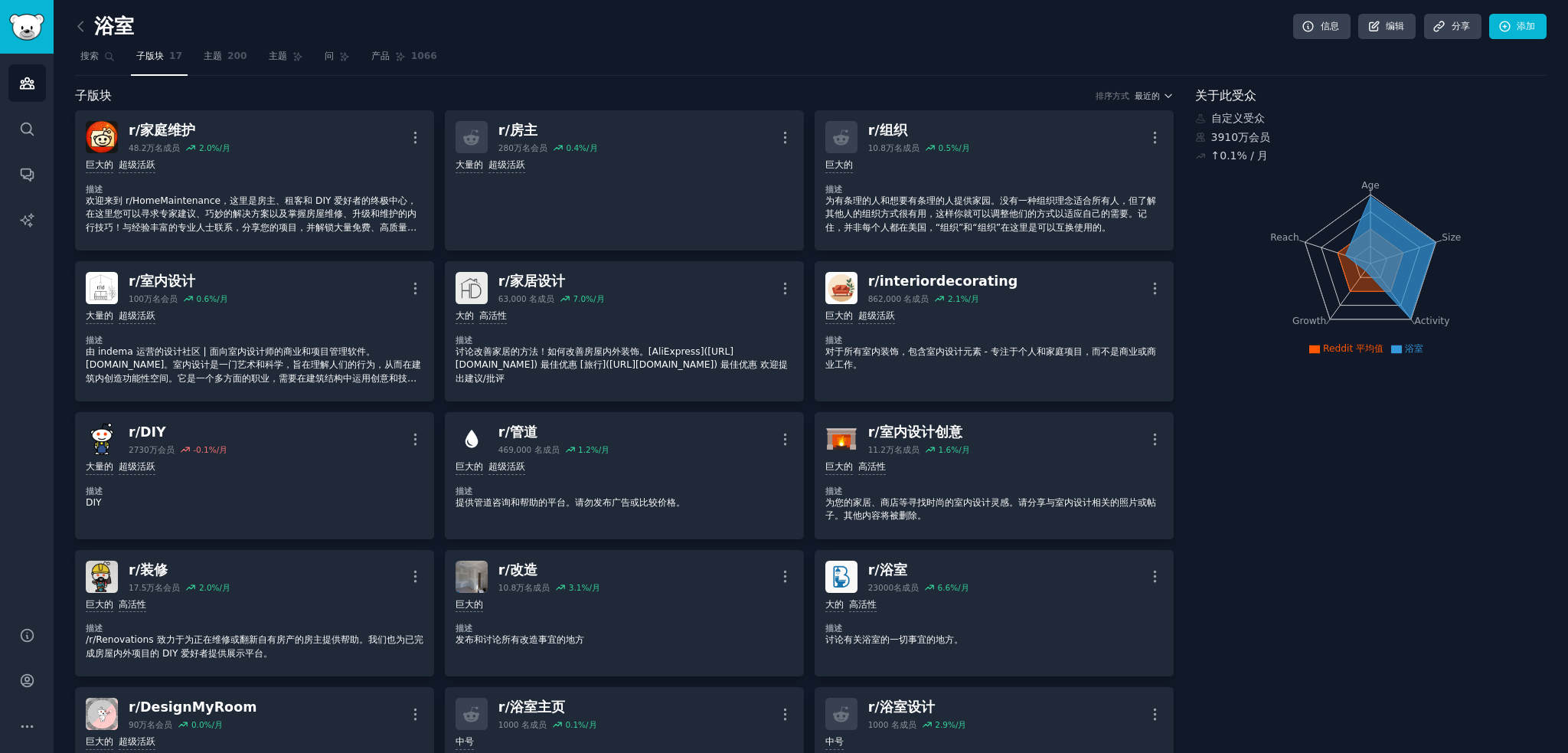
click at [70, 28] on div "浴室 信息 编辑 分享 添加 搜索 子版块 17 主题 200 主题 问 产品 1066 子版块 排序方式 最近的 r/ 家庭维护 48.2万名 成员 2.0…" at bounding box center [811, 486] width 1515 height 973
click at [80, 28] on icon at bounding box center [80, 26] width 5 height 9
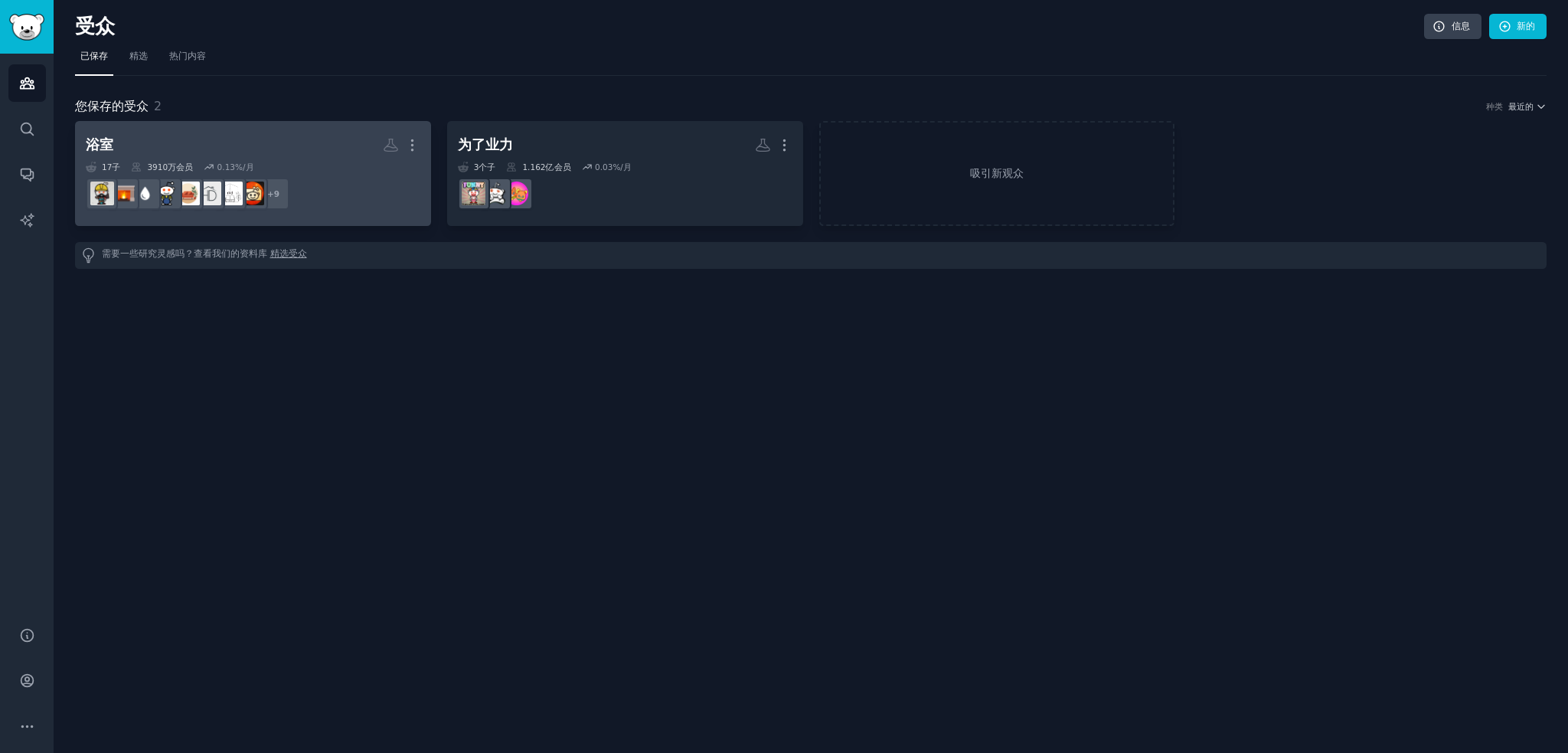
click at [307, 152] on h2 "浴室 更多的" at bounding box center [253, 145] width 335 height 27
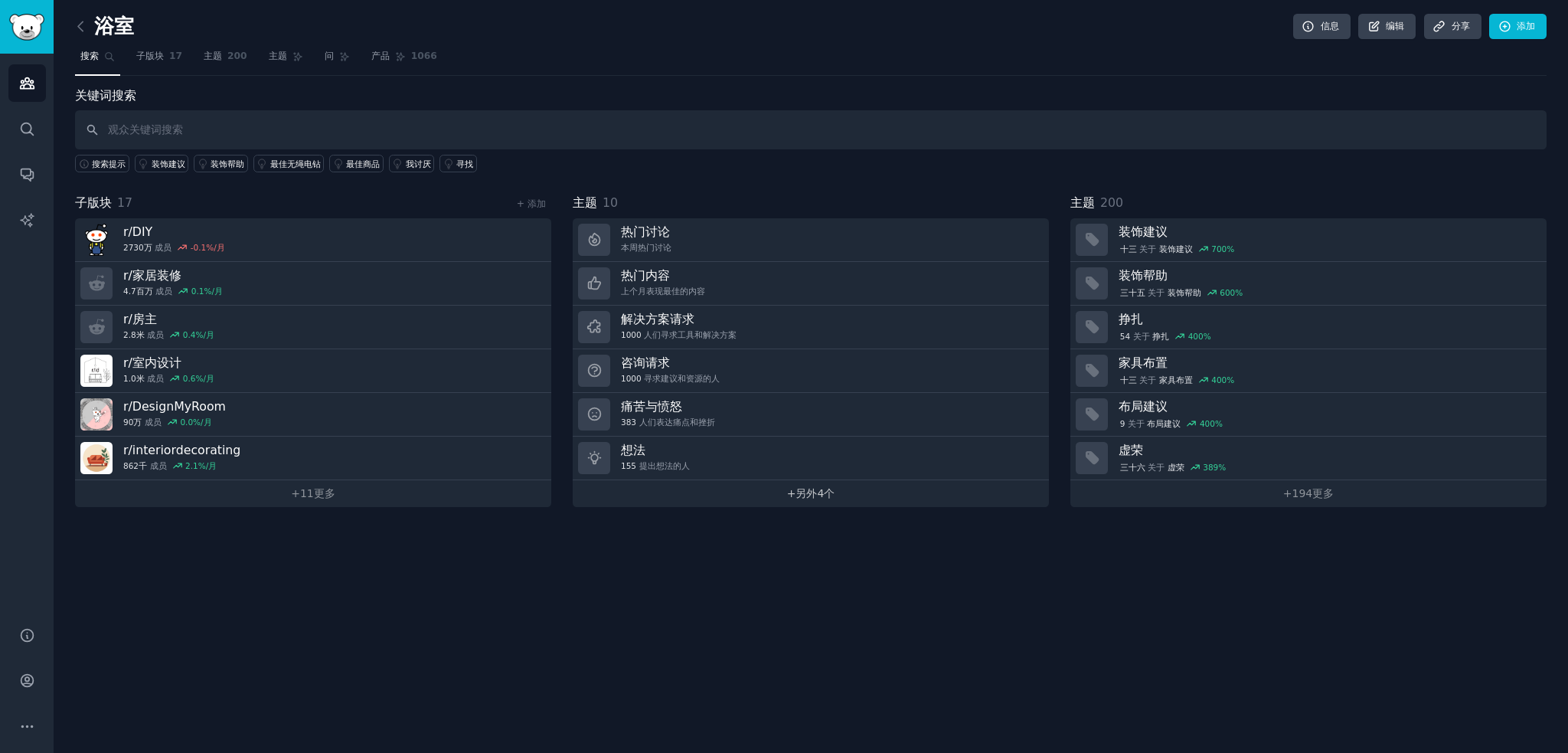
click at [811, 500] on link "+ 另外 4个" at bounding box center [811, 493] width 477 height 27
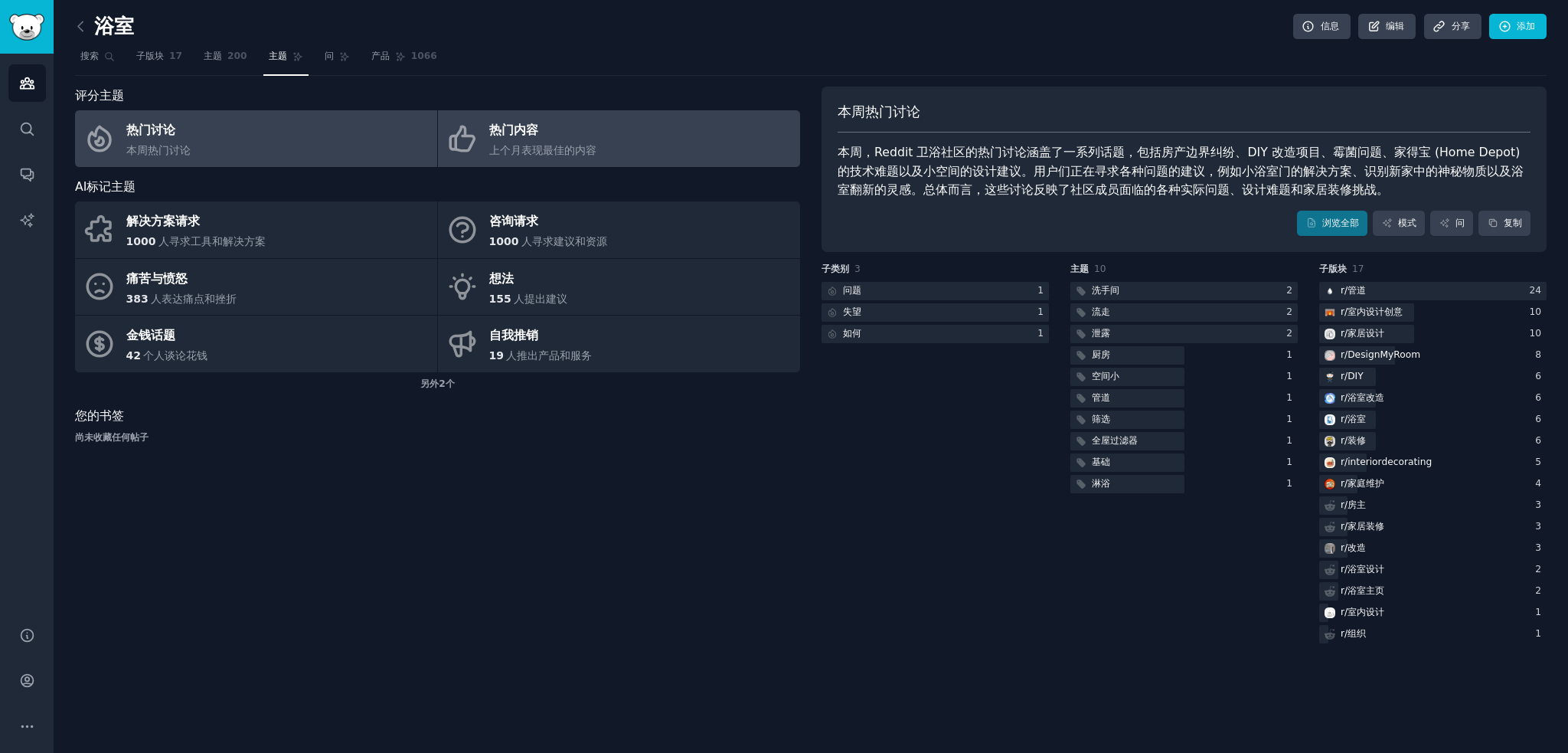
click at [650, 149] on link "热门内容 上个月表现最佳的内容" at bounding box center [619, 138] width 362 height 56
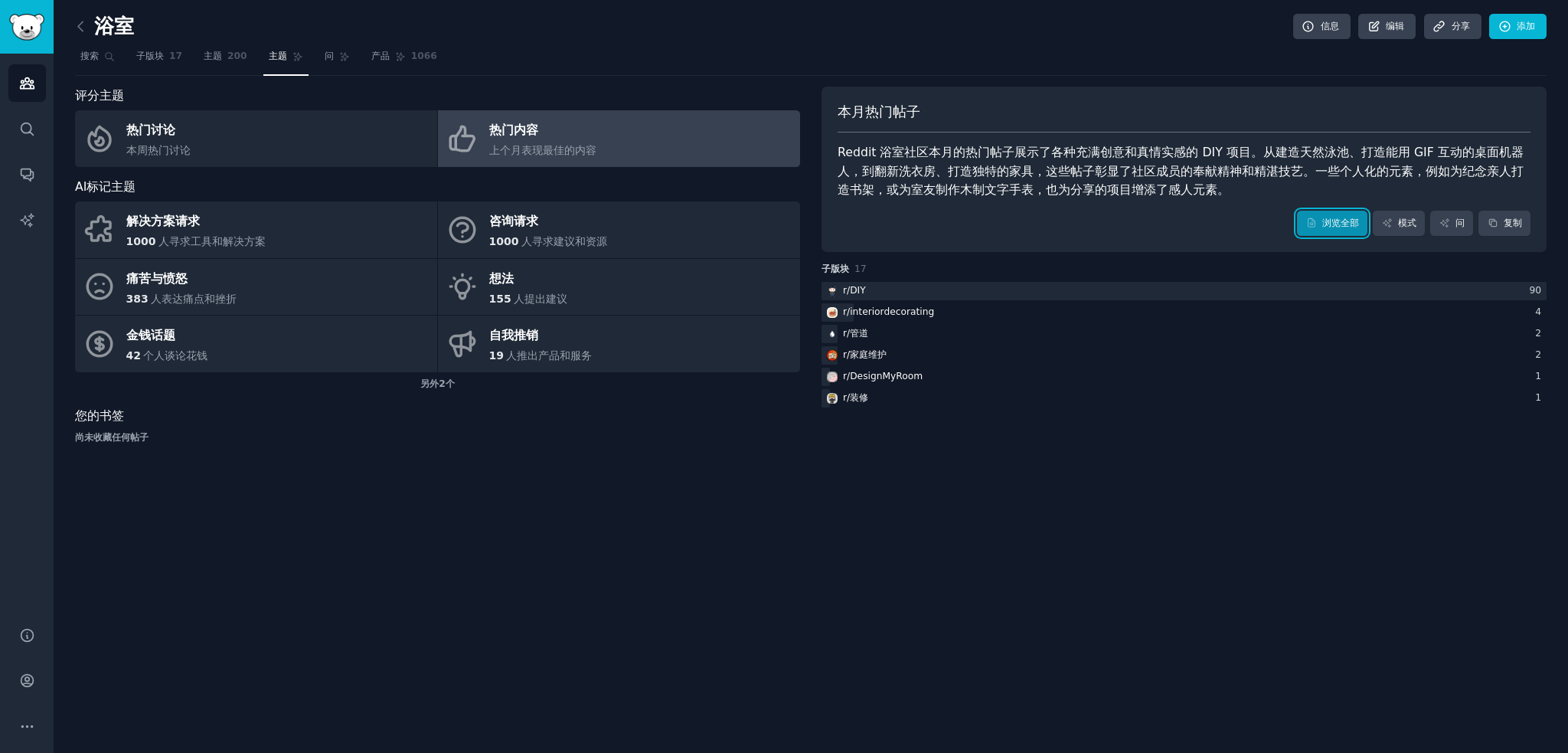
click at [1312, 232] on link "浏览全部" at bounding box center [1332, 223] width 70 height 26
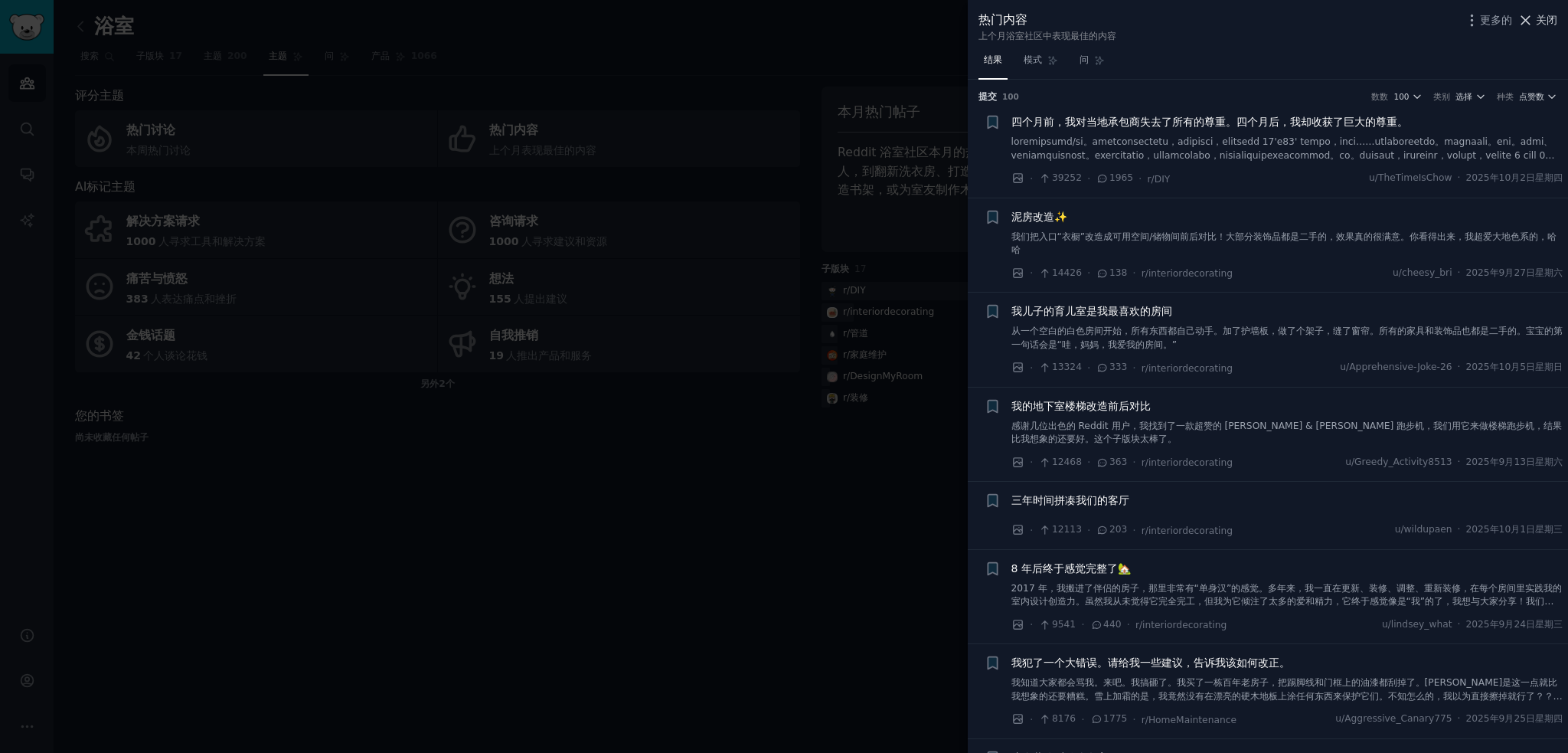
click at [1546, 25] on font "关闭" at bounding box center [1547, 20] width 22 height 12
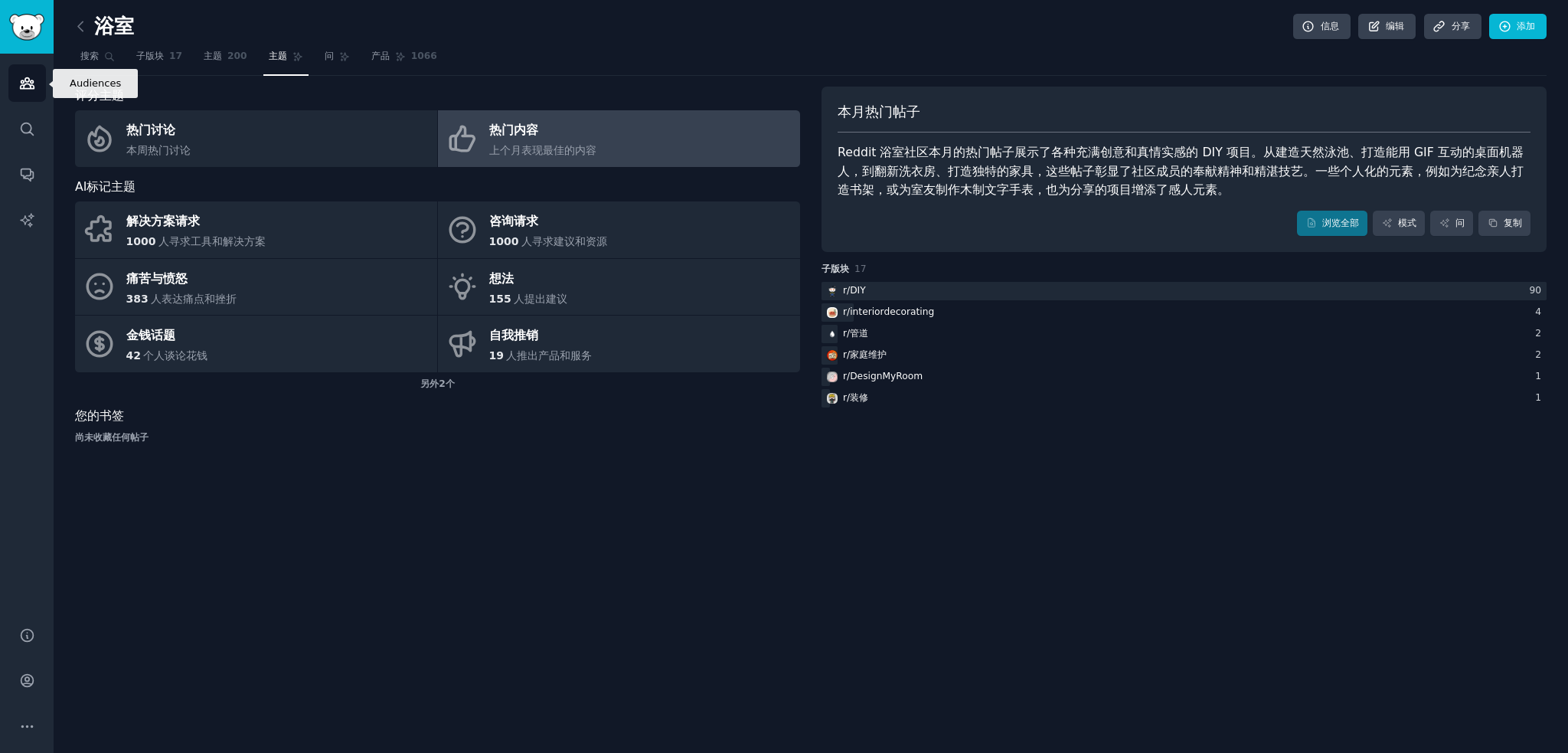
click at [32, 98] on link "受众" at bounding box center [27, 83] width 37 height 37
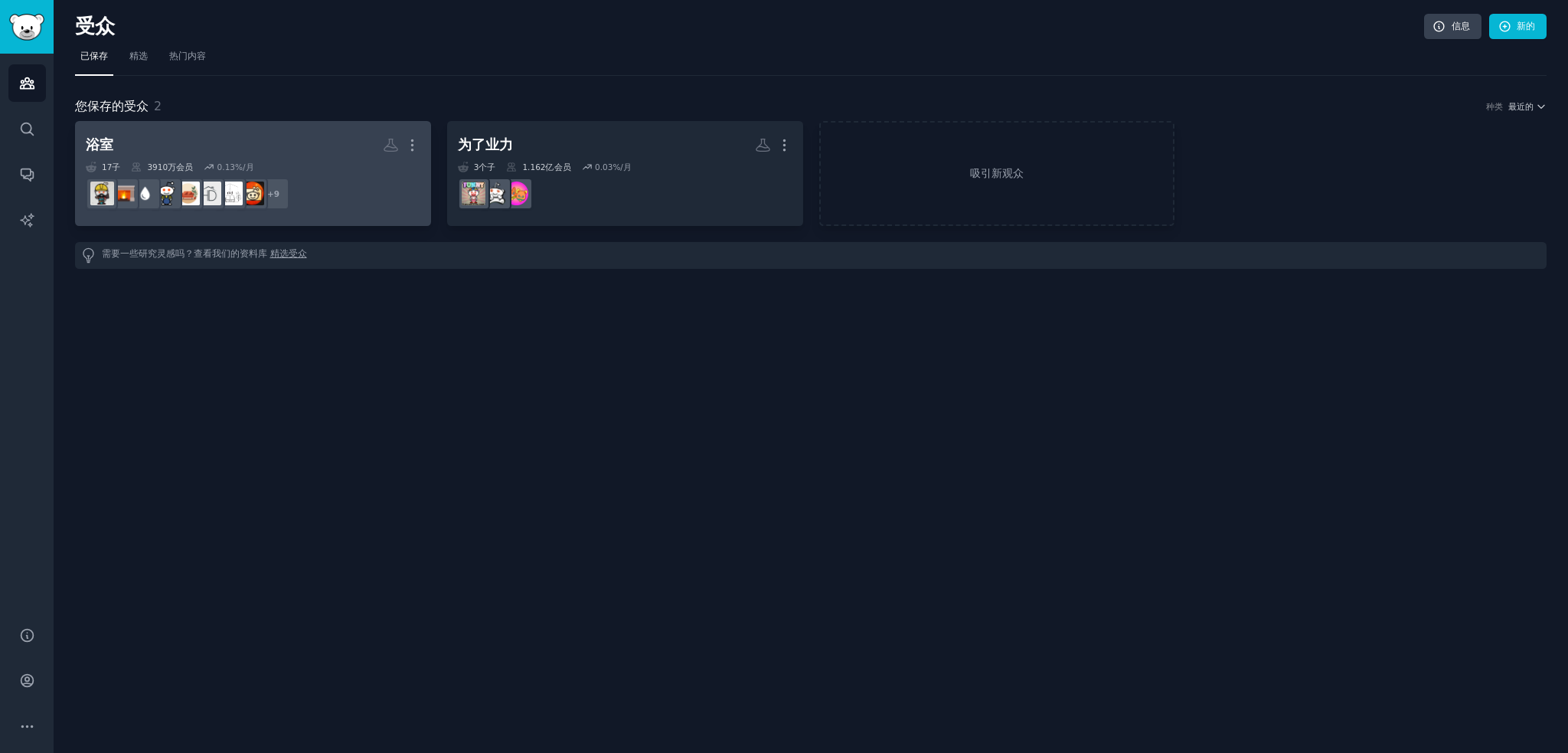
click at [307, 137] on h2 "浴室 更多的" at bounding box center [253, 145] width 335 height 27
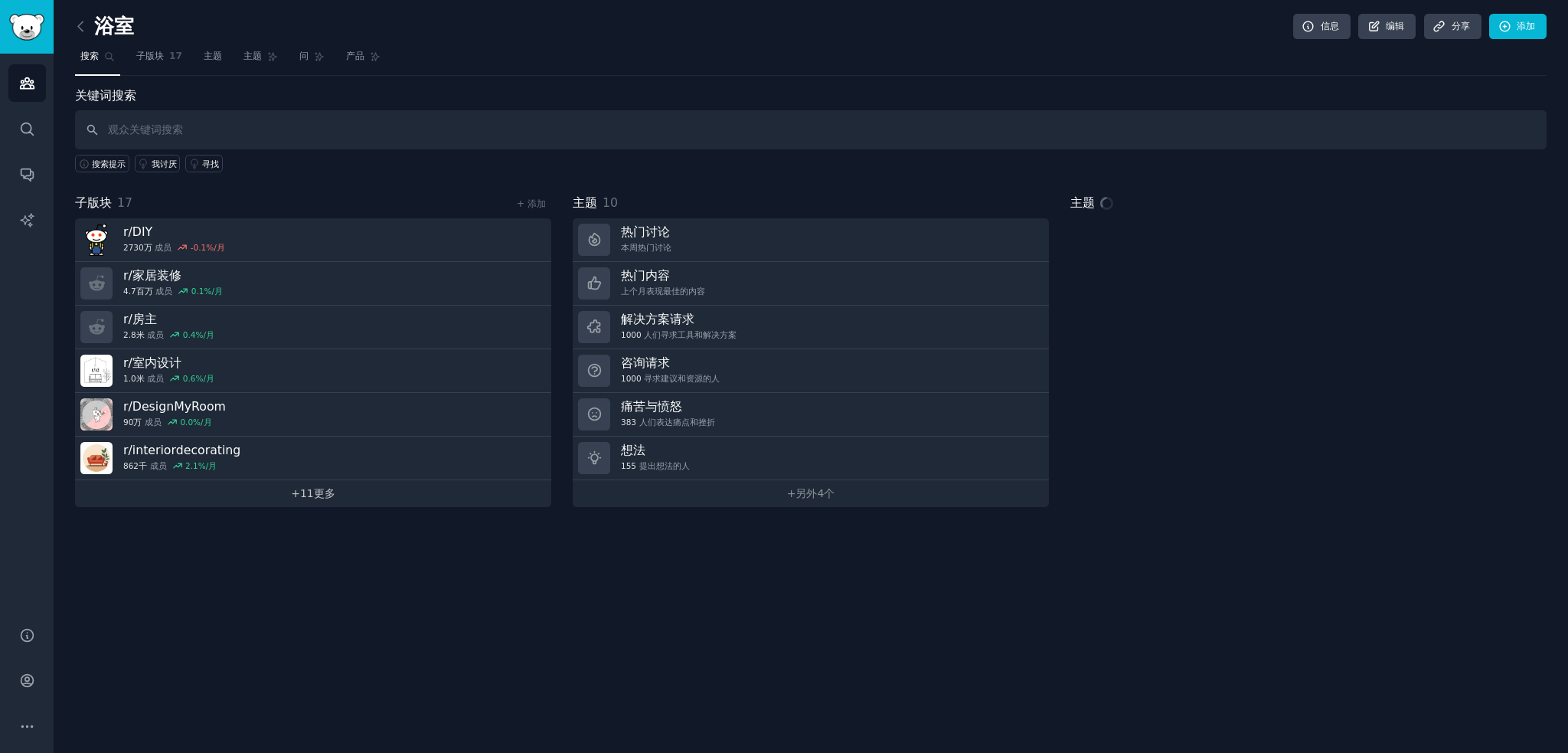
click at [318, 502] on link "+ 11 更多" at bounding box center [313, 493] width 477 height 27
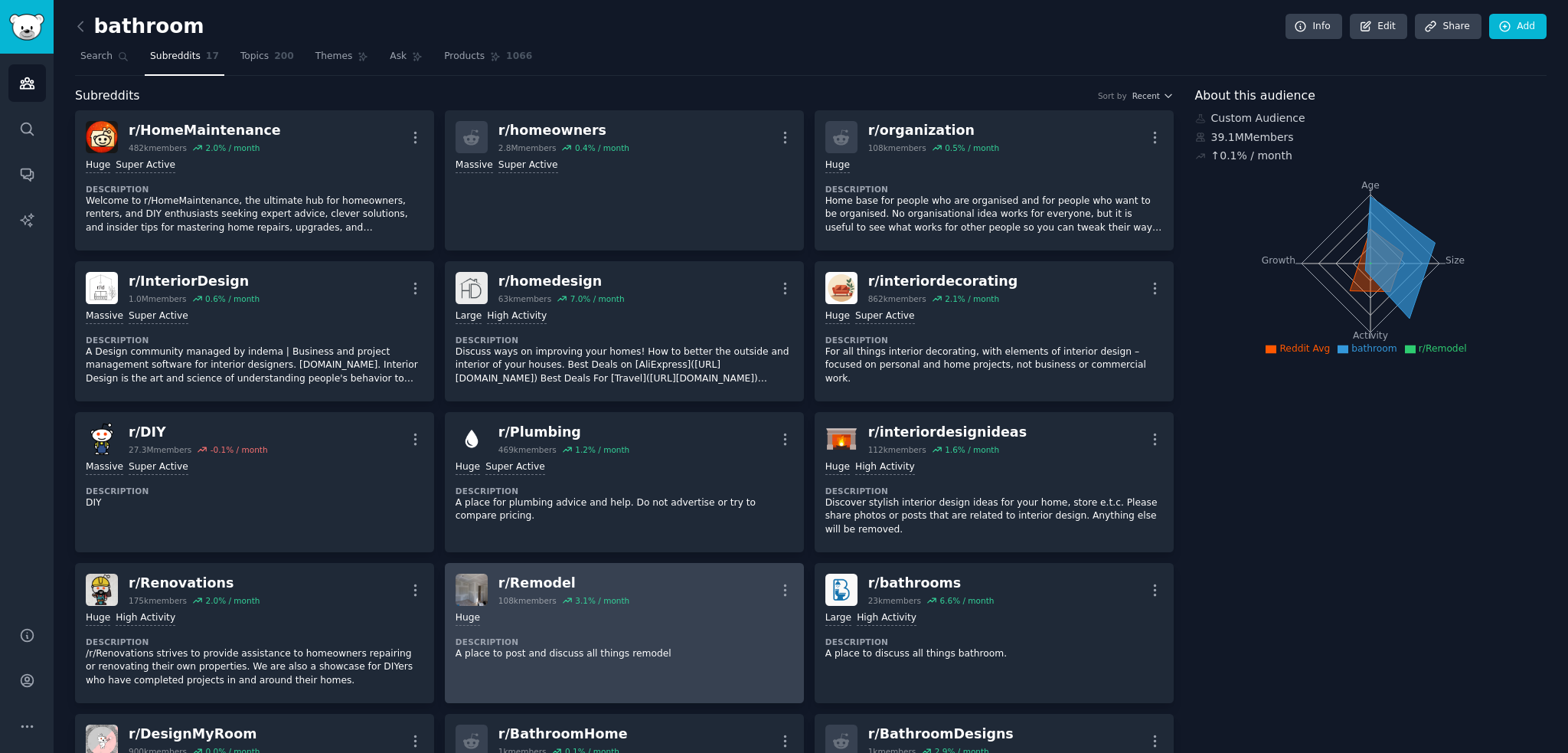
click at [559, 570] on link "r/ Remodel 108k members 3.1 % / month More Huge Description A place to post and…" at bounding box center [624, 633] width 359 height 140
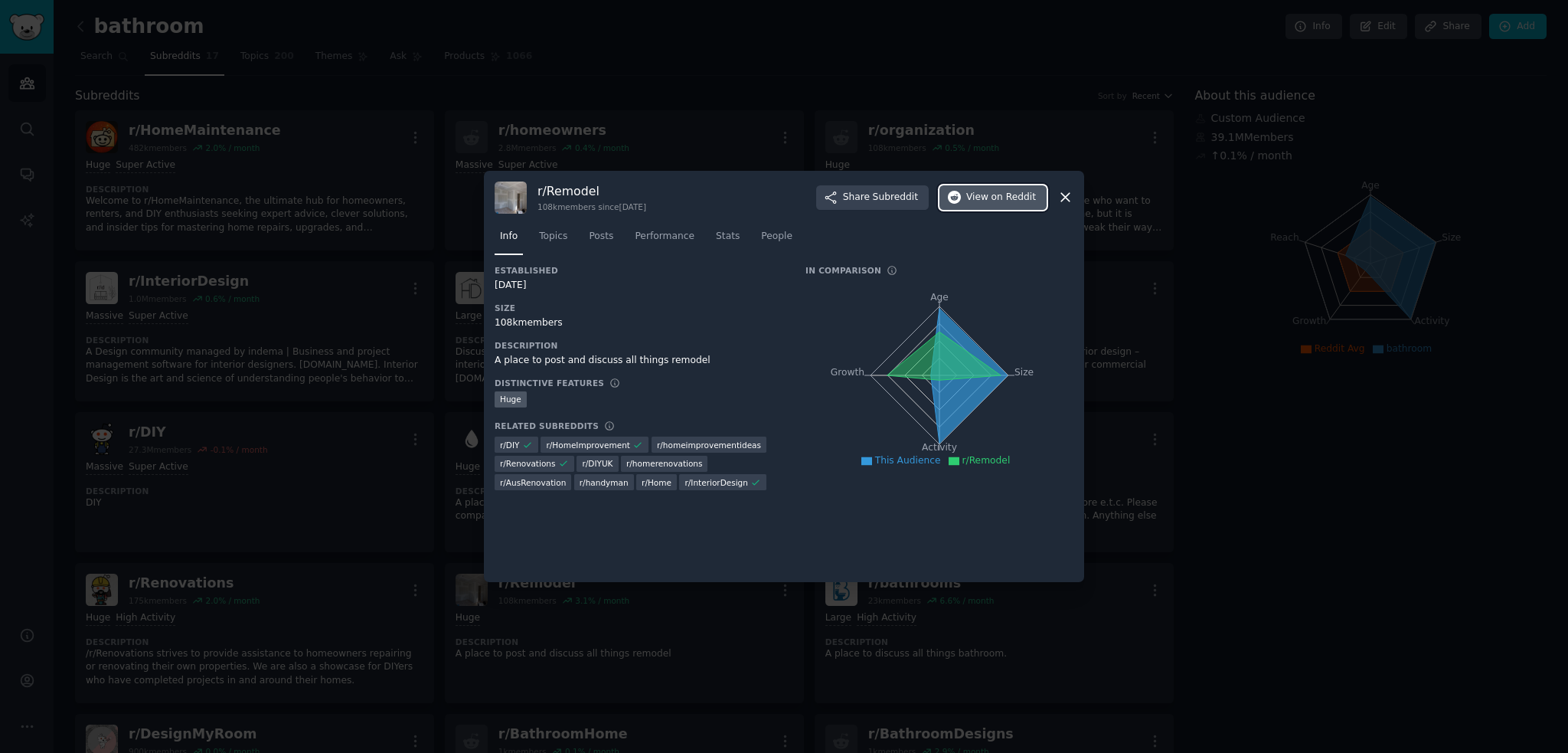
click at [990, 197] on span "View on Reddit" at bounding box center [1001, 197] width 70 height 14
